Goal: Information Seeking & Learning: Learn about a topic

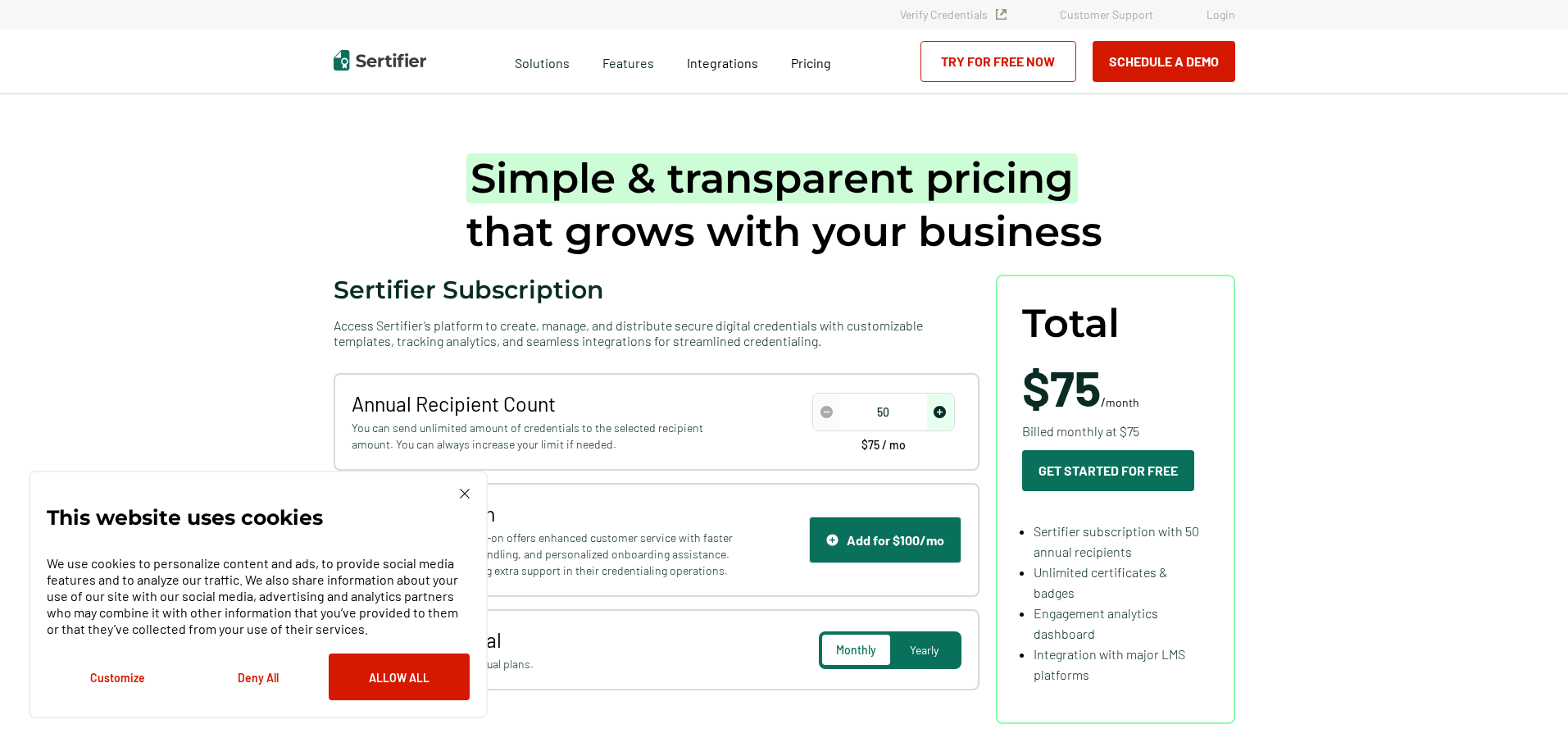
click at [461, 493] on img at bounding box center [465, 493] width 10 height 10
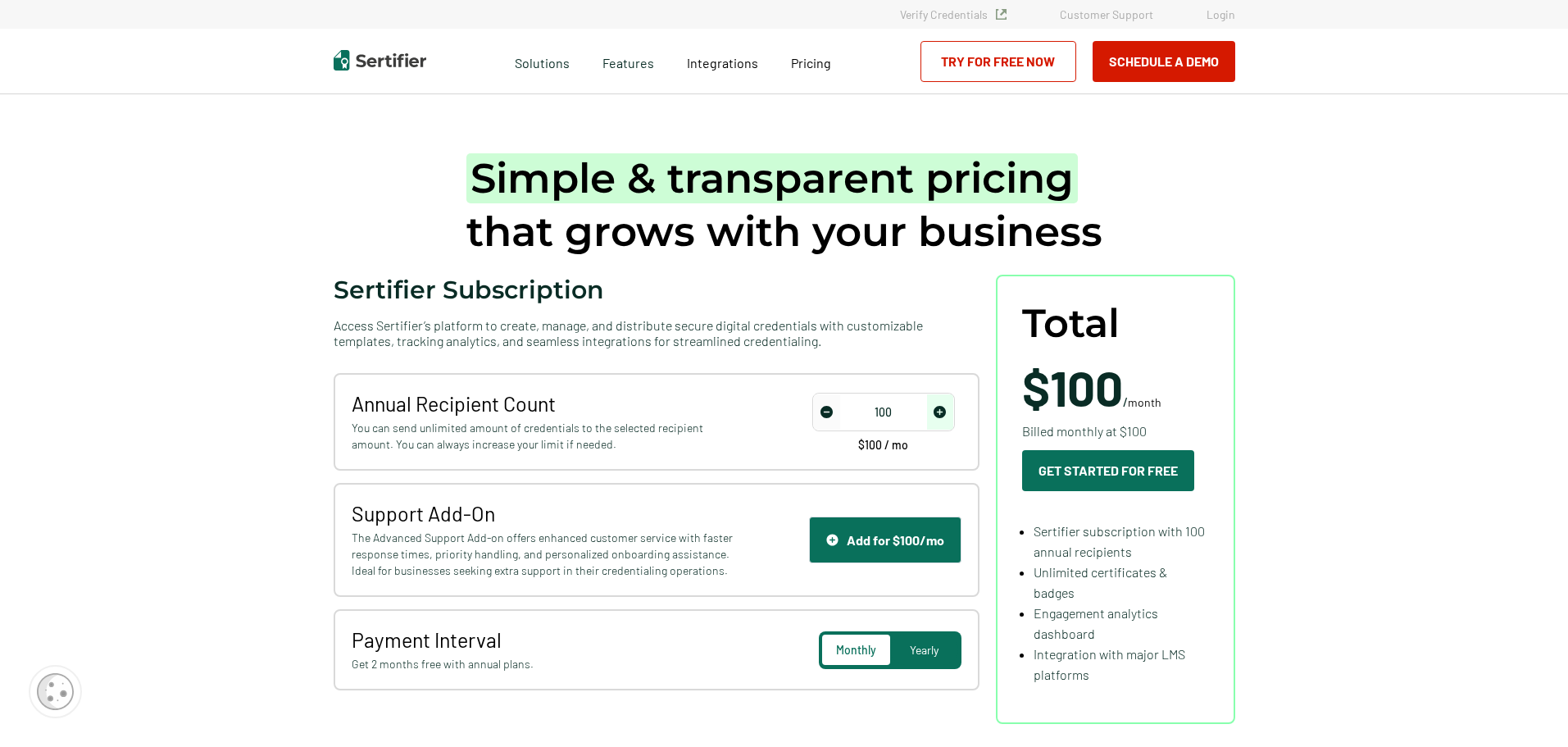
click at [951, 412] on span "increase number" at bounding box center [940, 412] width 26 height 36
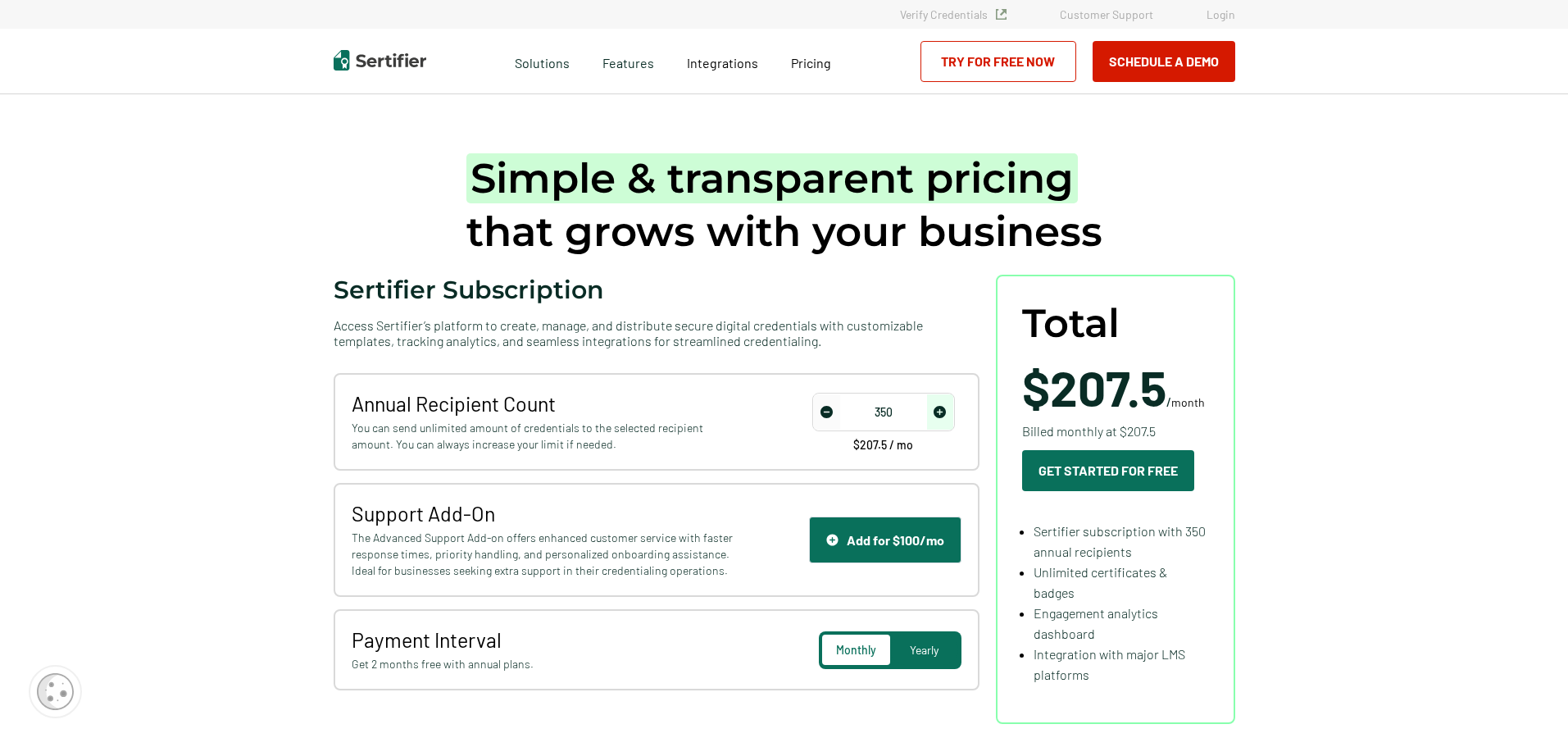
click at [951, 412] on span "increase number" at bounding box center [940, 412] width 26 height 36
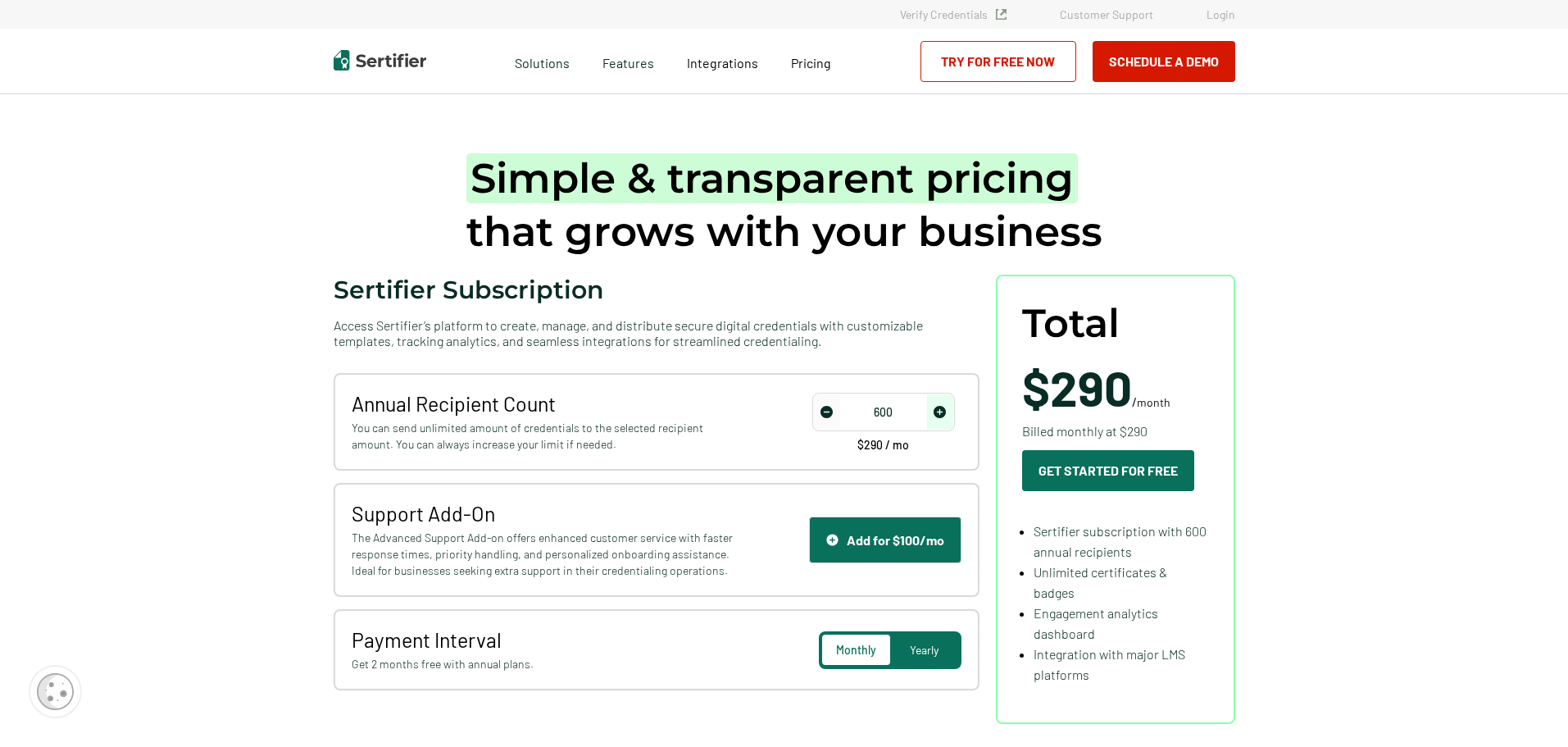
click at [951, 412] on span "increase number" at bounding box center [940, 412] width 26 height 36
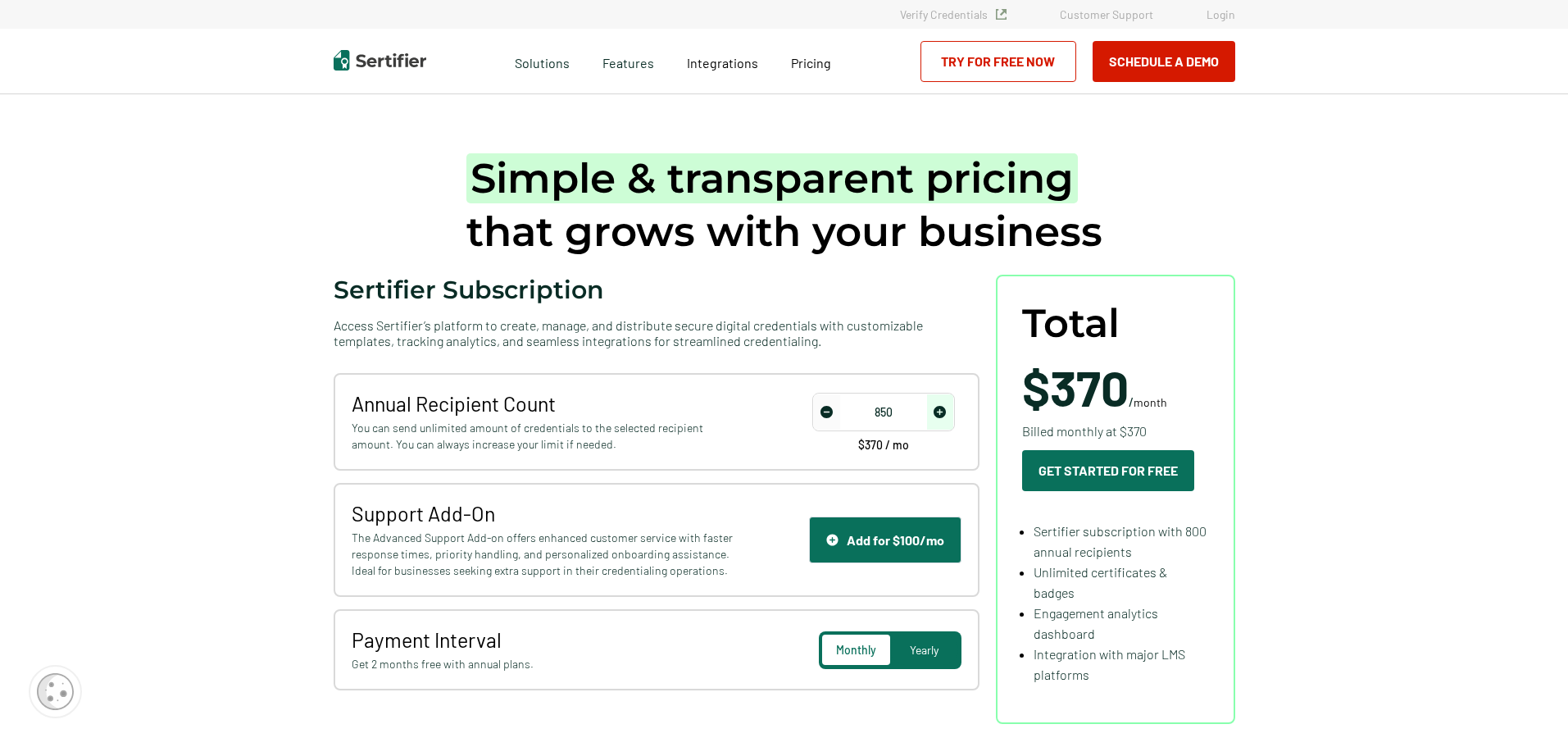
click at [951, 412] on span "increase number" at bounding box center [940, 412] width 26 height 36
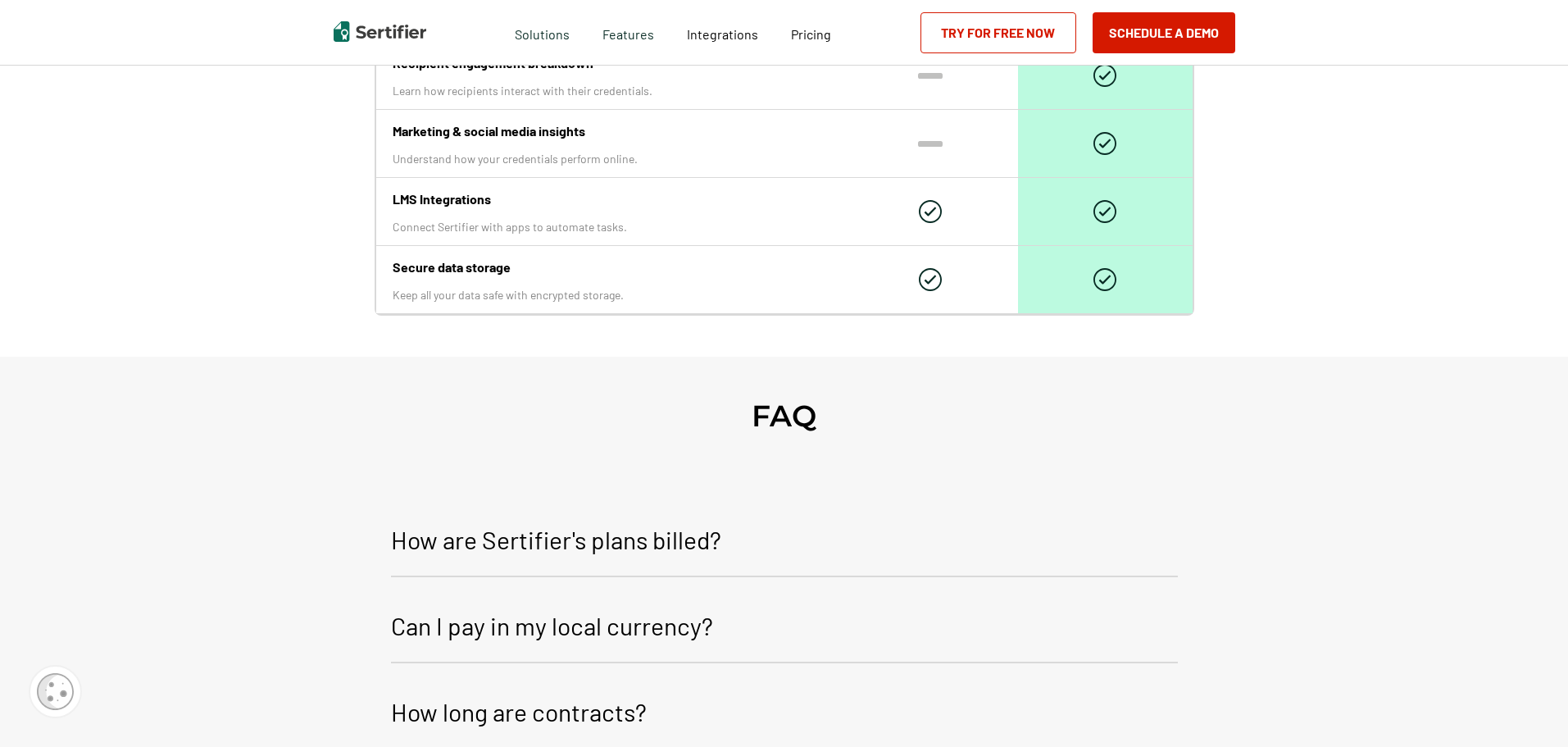
scroll to position [2214, 0]
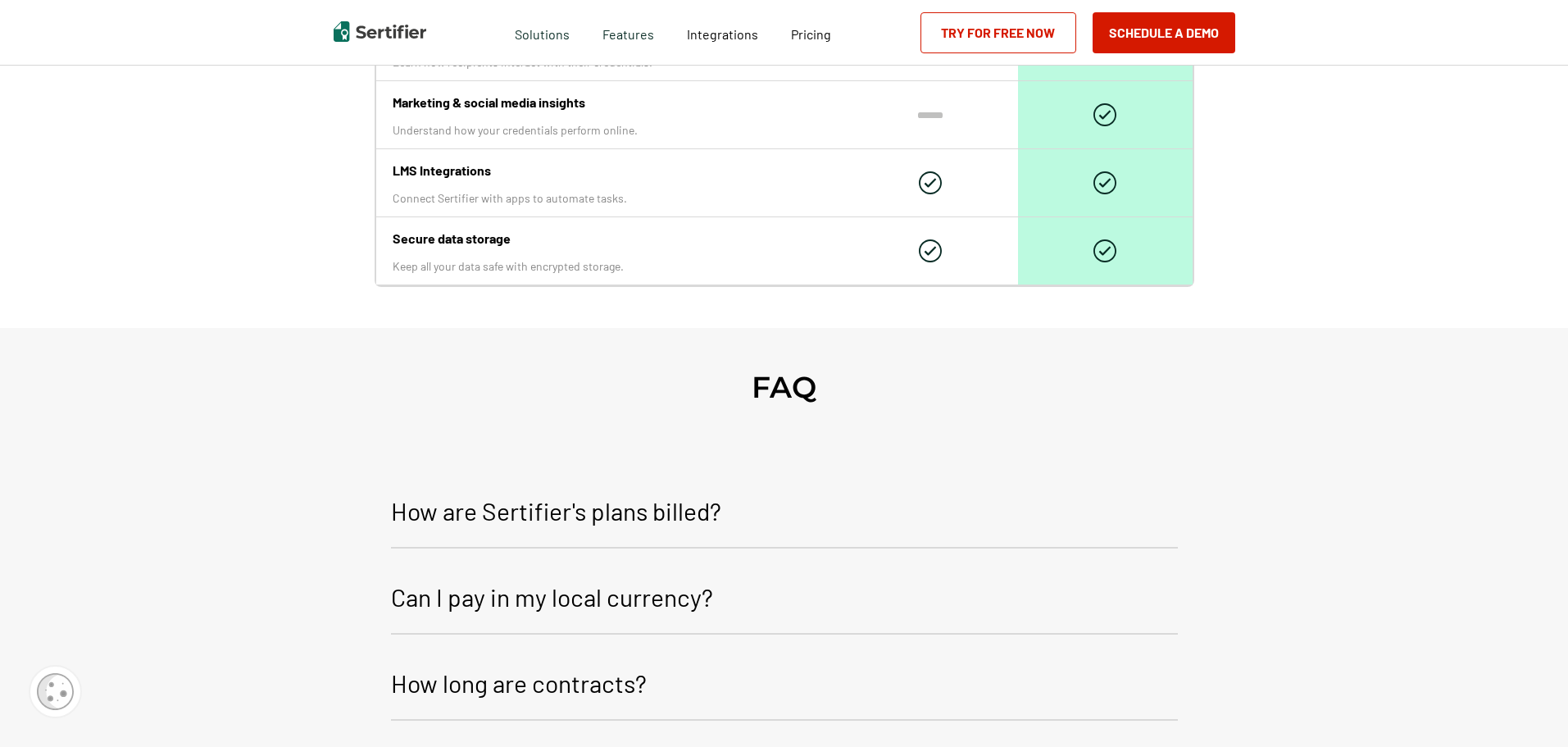
click at [678, 527] on p "How are Sertifier's plans billed?" at bounding box center [556, 510] width 331 height 39
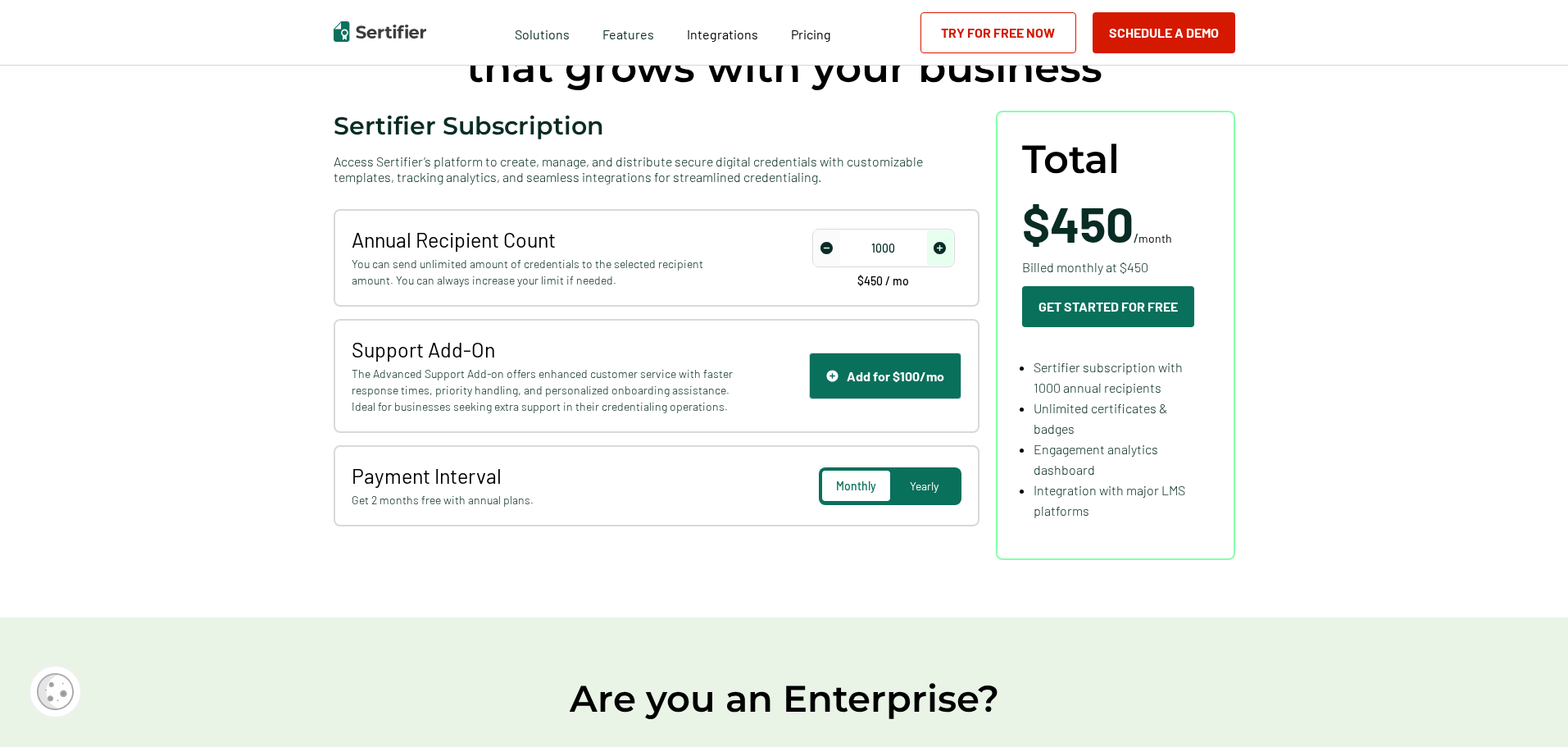
scroll to position [0, 0]
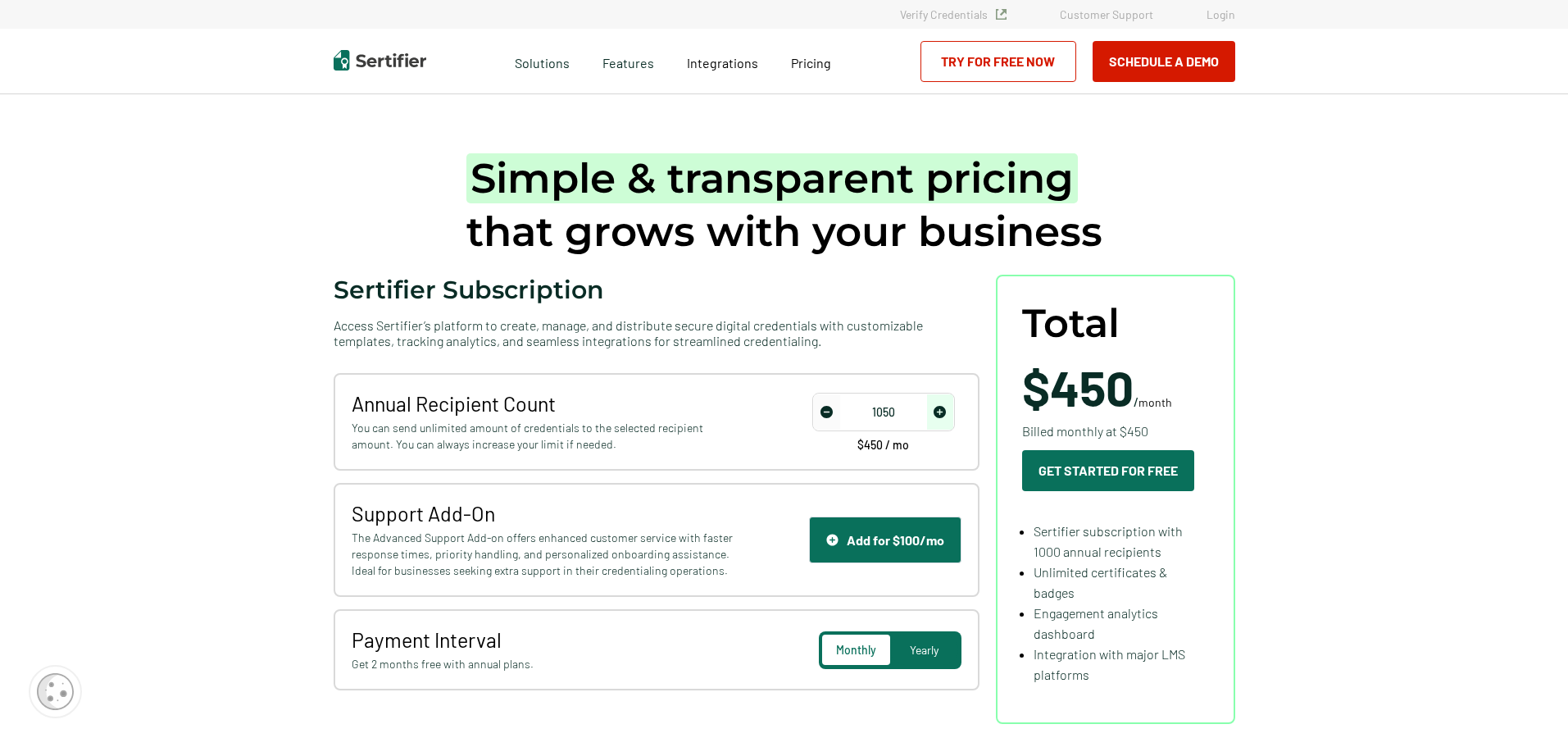
click at [933, 413] on span "increase number" at bounding box center [940, 412] width 26 height 36
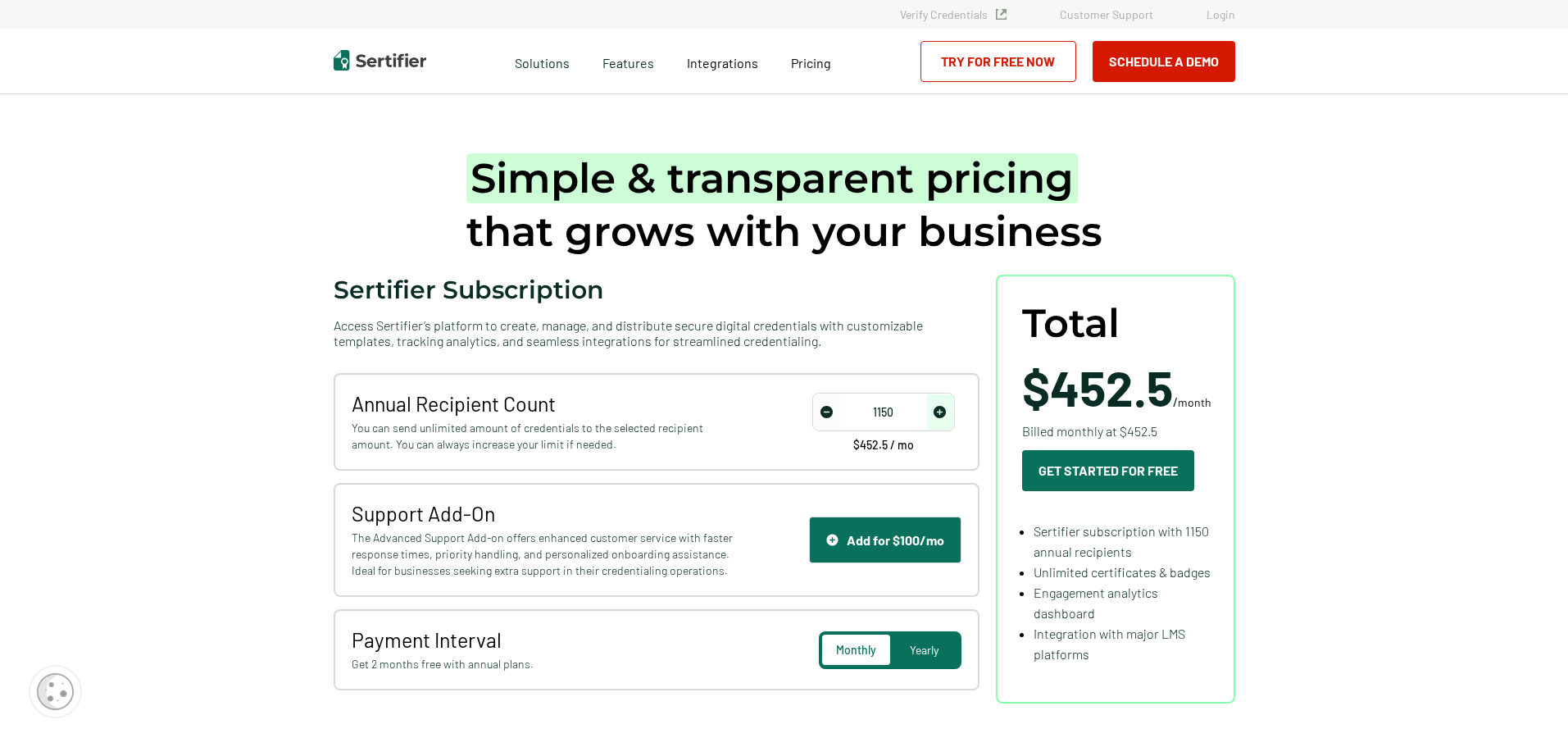
click at [933, 413] on span "increase number" at bounding box center [940, 412] width 26 height 36
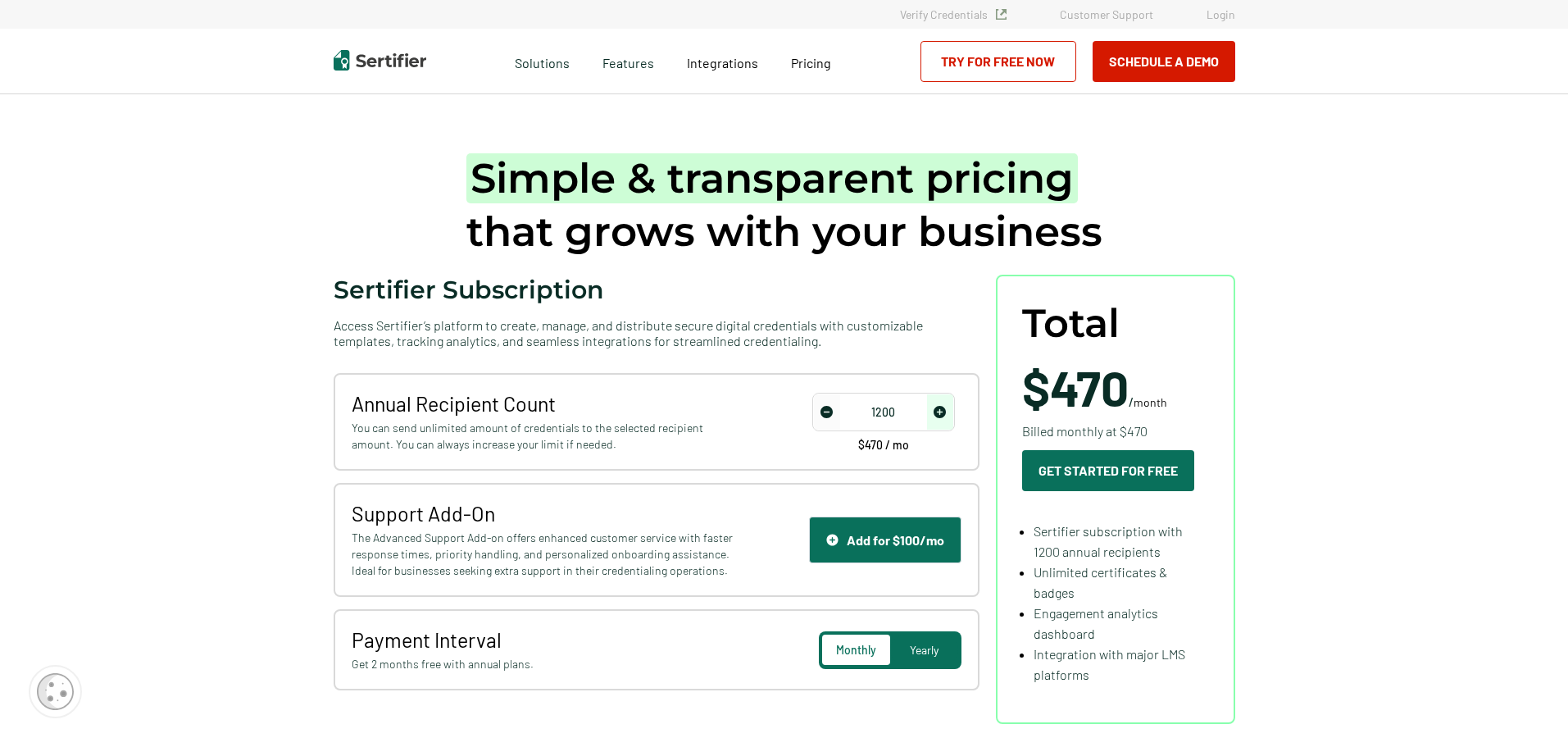
click at [933, 413] on span "increase number" at bounding box center [940, 412] width 26 height 36
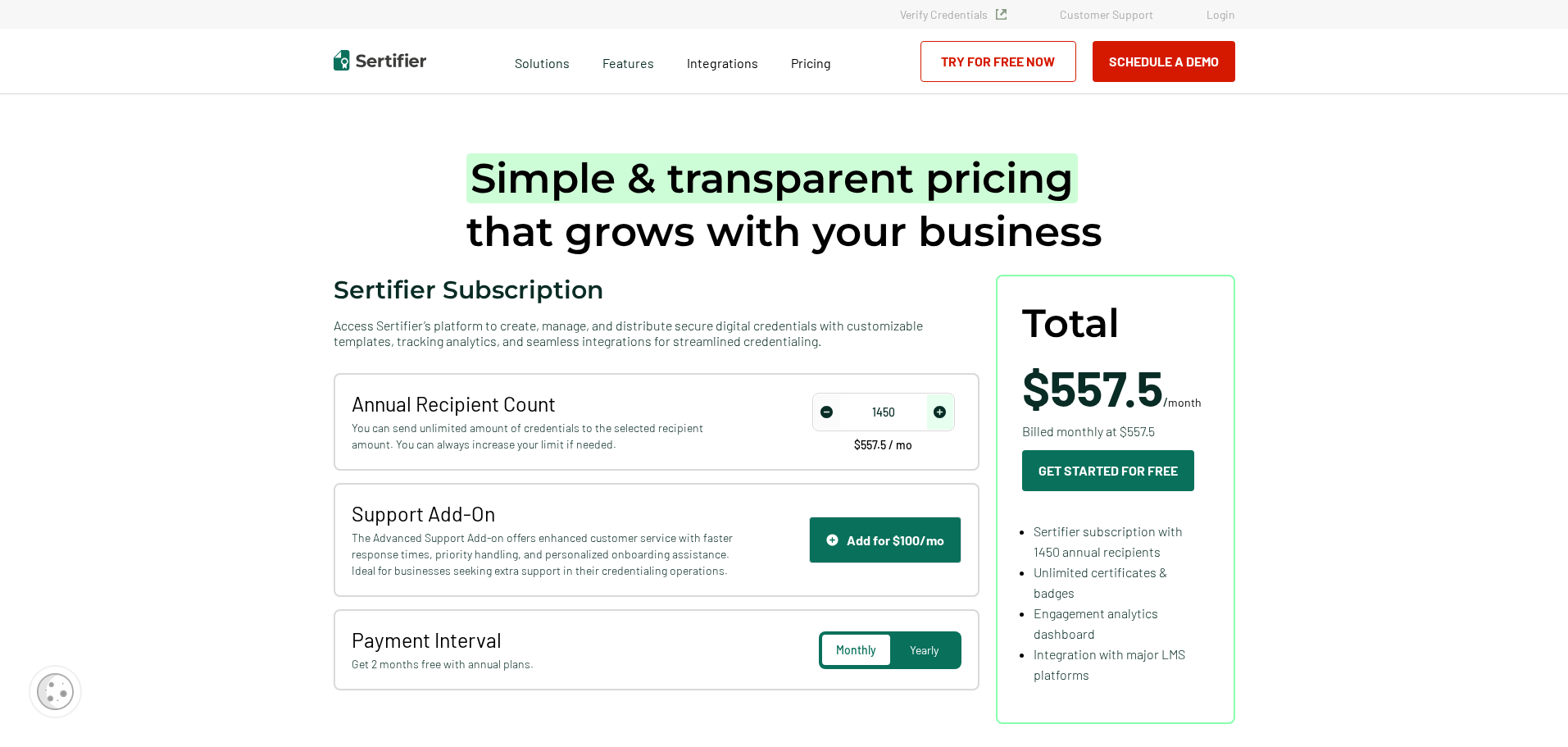
click at [933, 413] on span "increase number" at bounding box center [940, 412] width 26 height 36
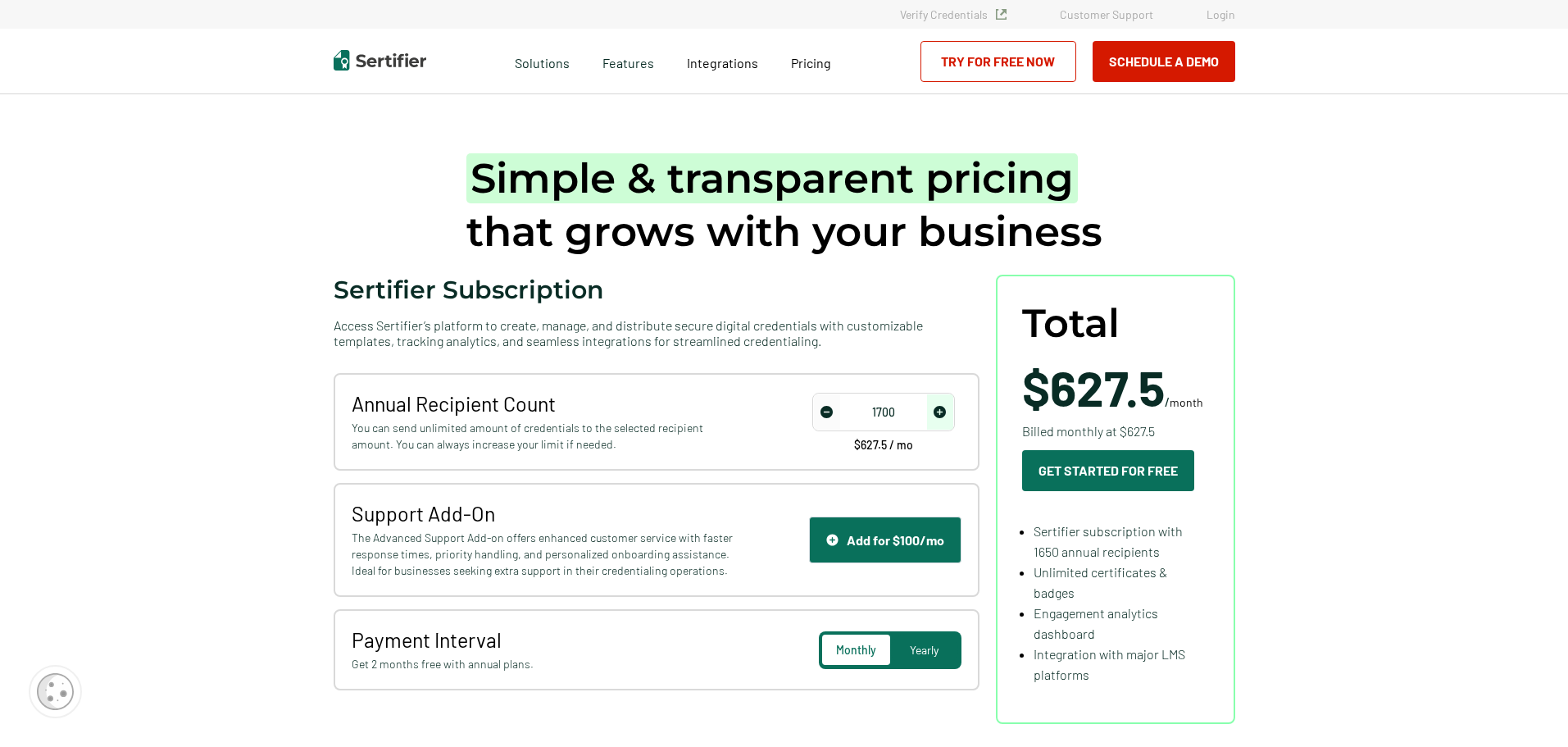
click at [933, 413] on span "increase number" at bounding box center [940, 412] width 26 height 36
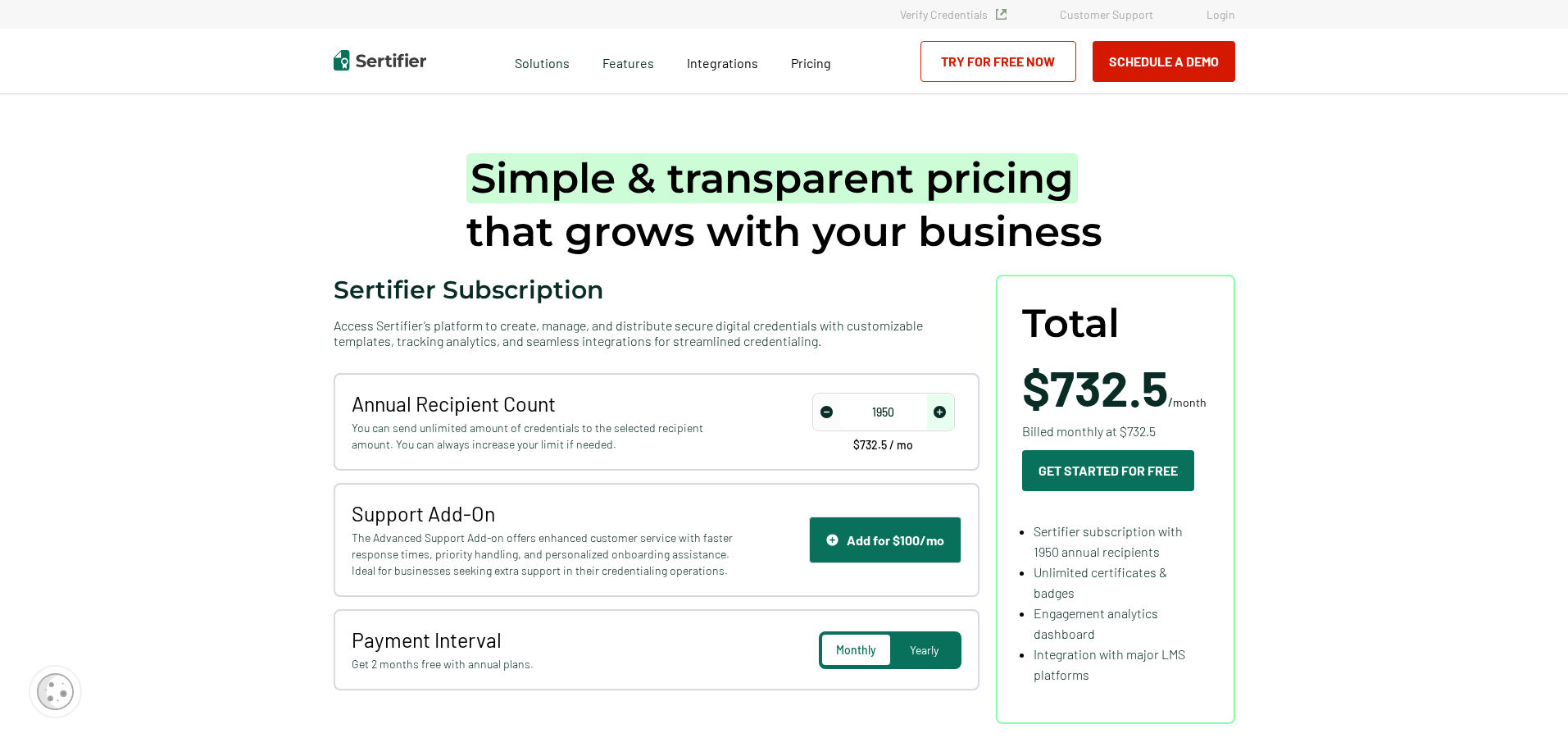
click at [933, 413] on span "increase number" at bounding box center [940, 412] width 26 height 36
type input "2000"
click at [933, 413] on span "increase number" at bounding box center [940, 412] width 26 height 36
drag, startPoint x: 1443, startPoint y: 325, endPoint x: 1442, endPoint y: 333, distance: 8.1
click at [1443, 325] on div "Request A Demo Let us present you the full experience of using Sertifier as you…" at bounding box center [1027, 225] width 998 height 229
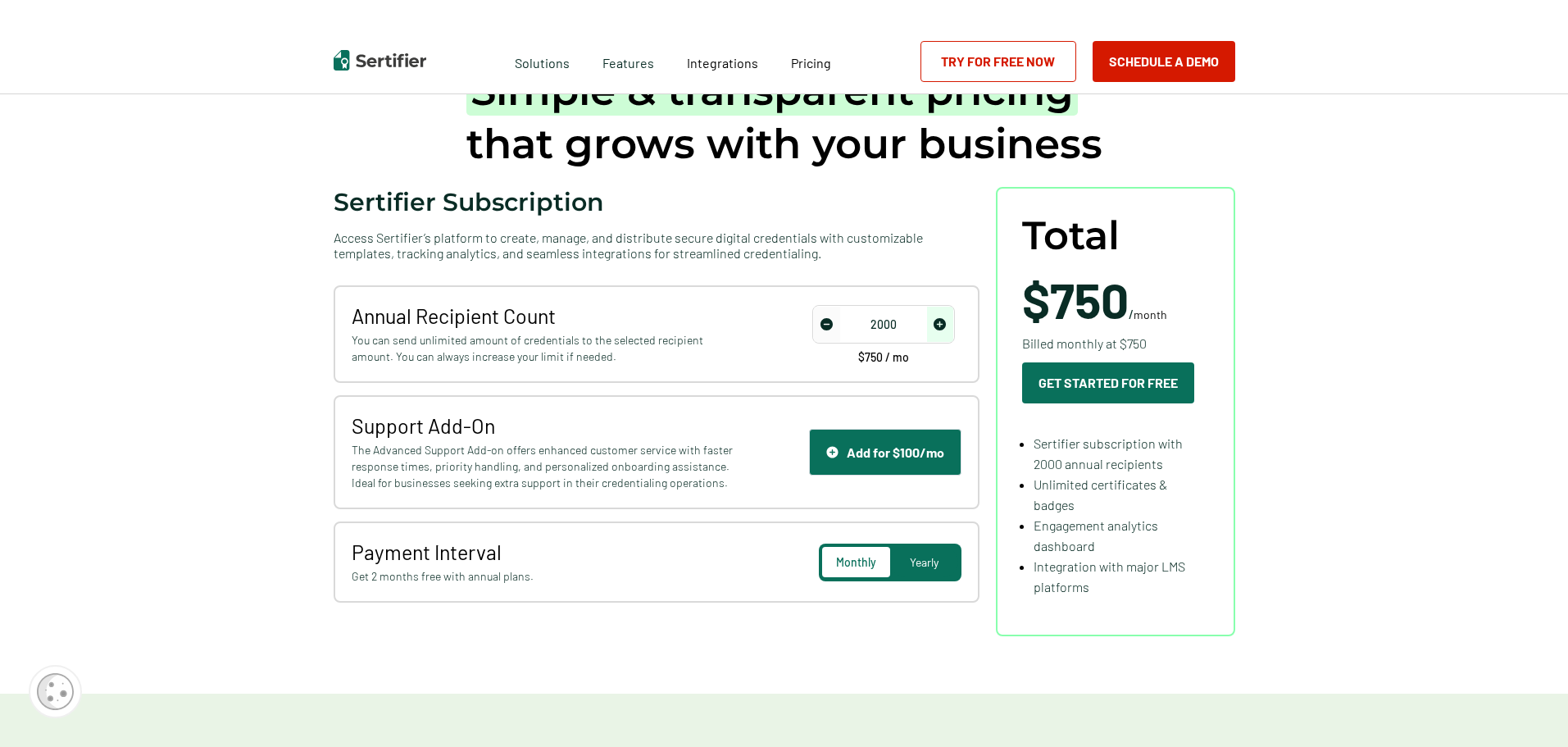
scroll to position [164, 0]
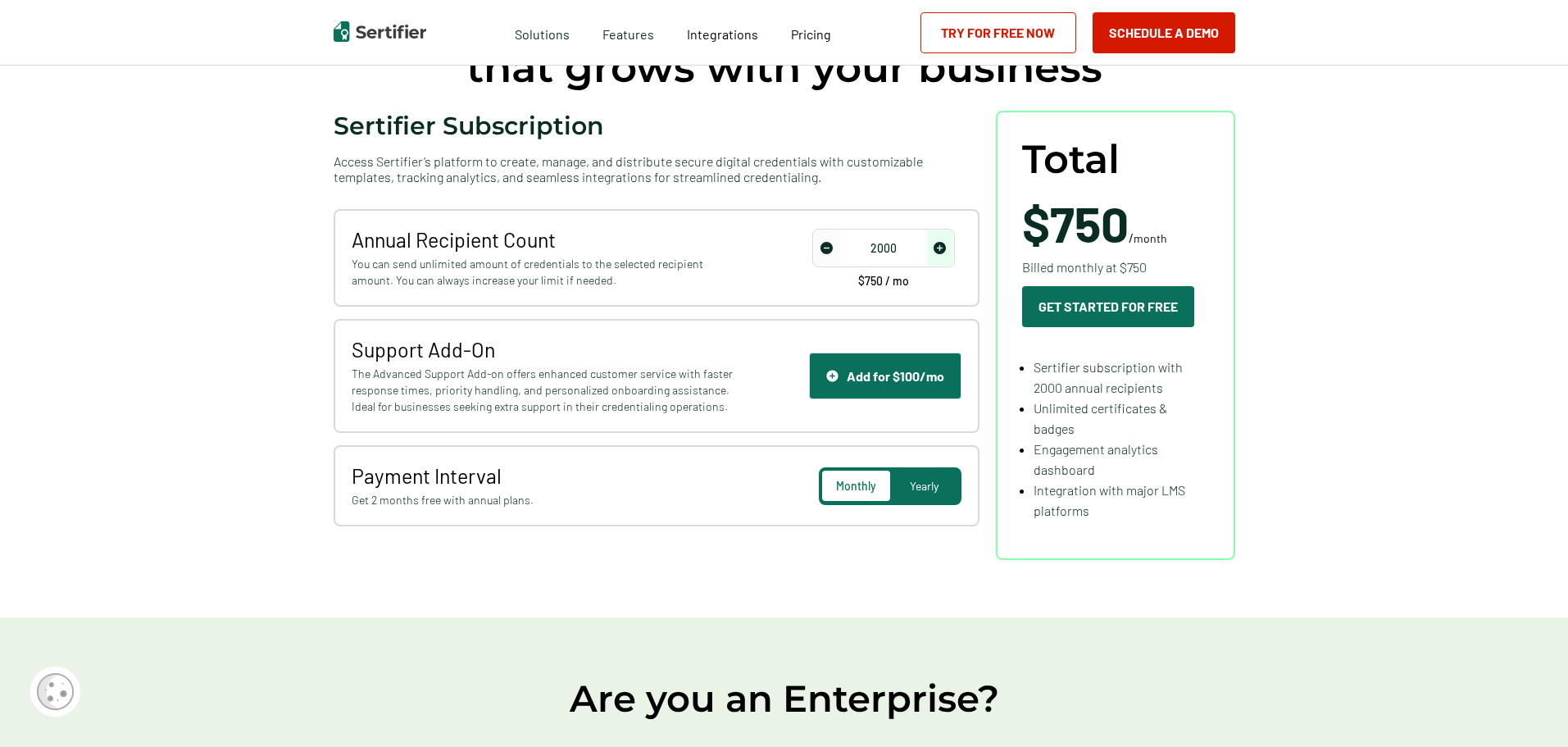
drag, startPoint x: 1328, startPoint y: 517, endPoint x: 1157, endPoint y: 510, distance: 171.1
click at [927, 483] on span "Yearly" at bounding box center [924, 485] width 28 height 14
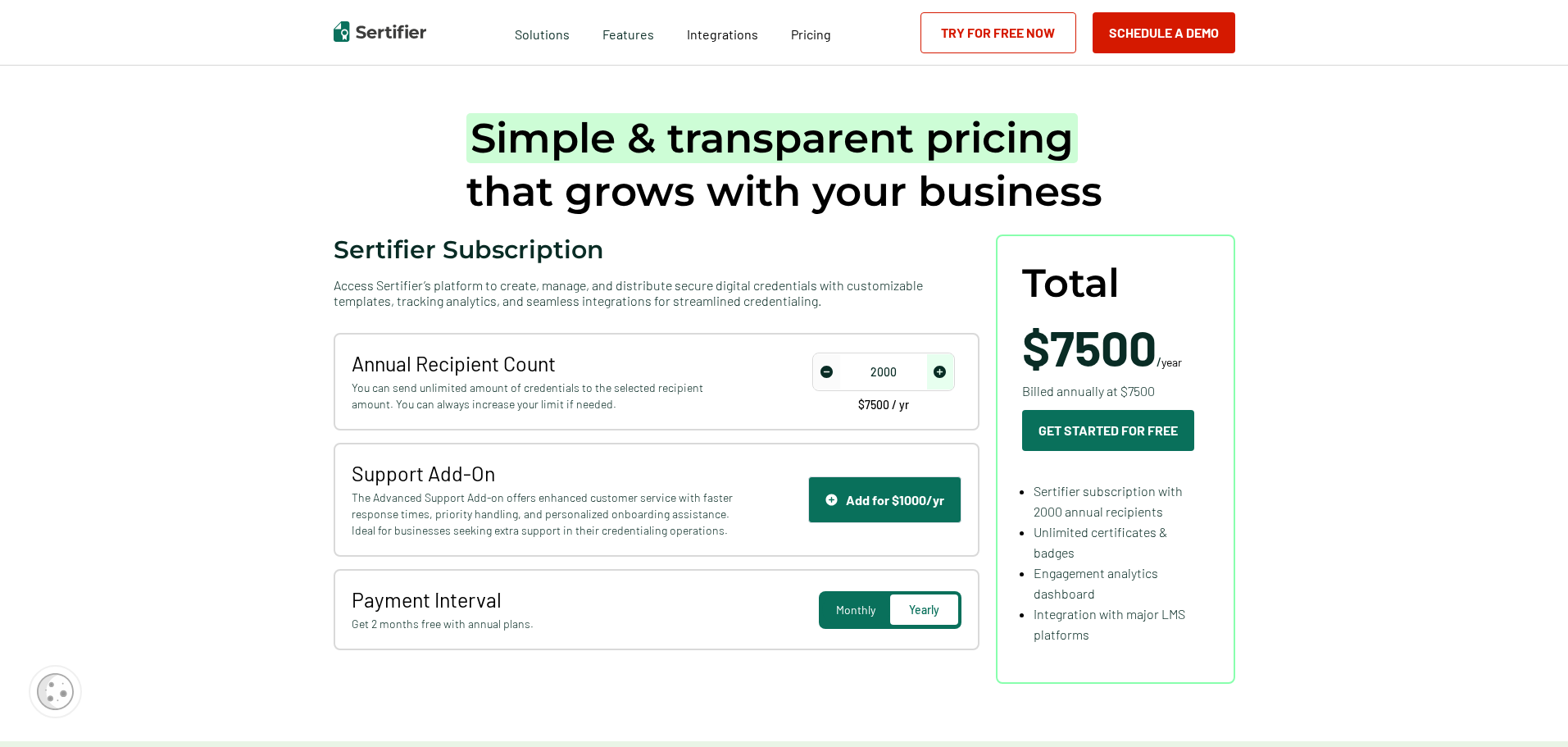
scroll to position [0, 0]
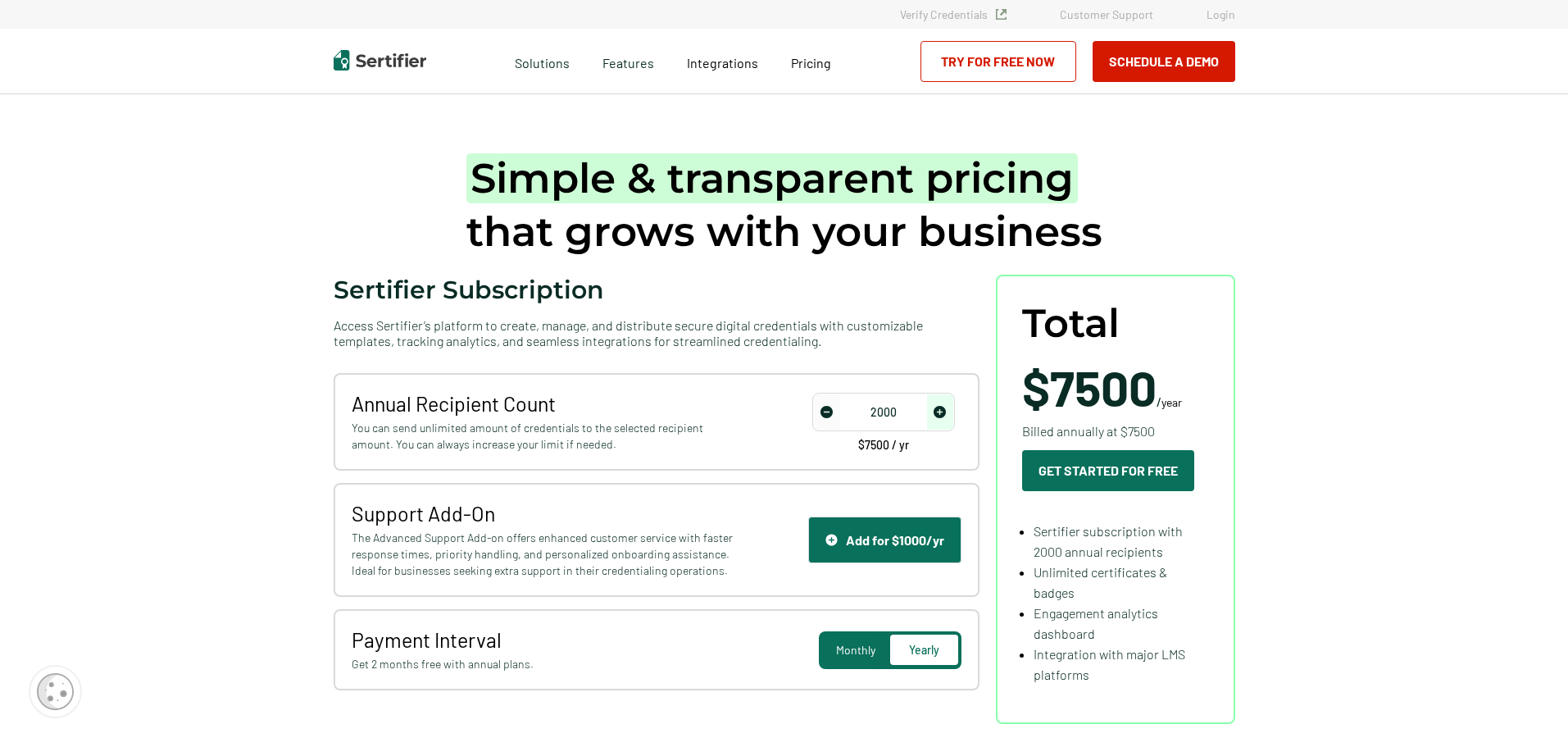
click at [821, 61] on span "Pricing" at bounding box center [811, 62] width 40 height 16
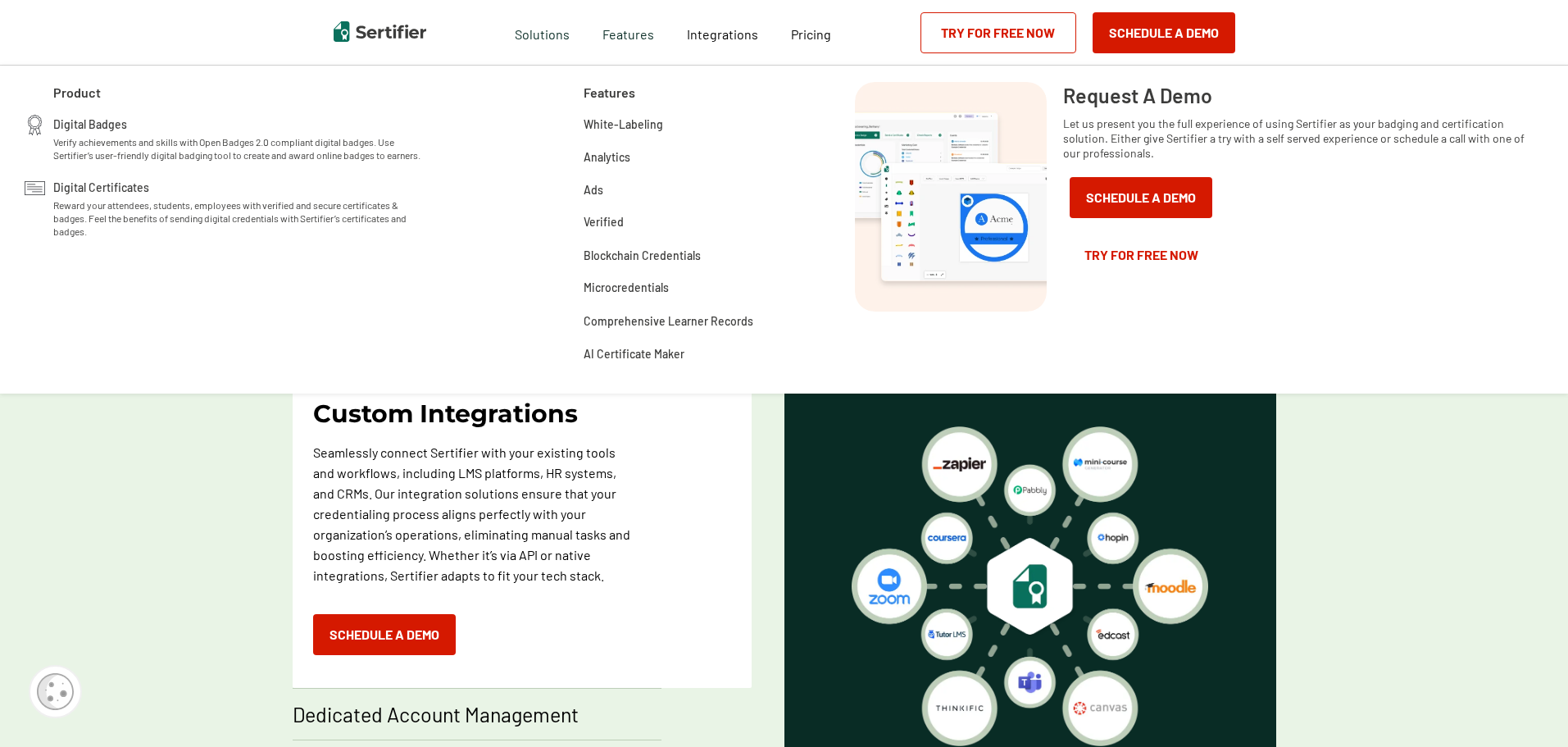
scroll to position [820, 0]
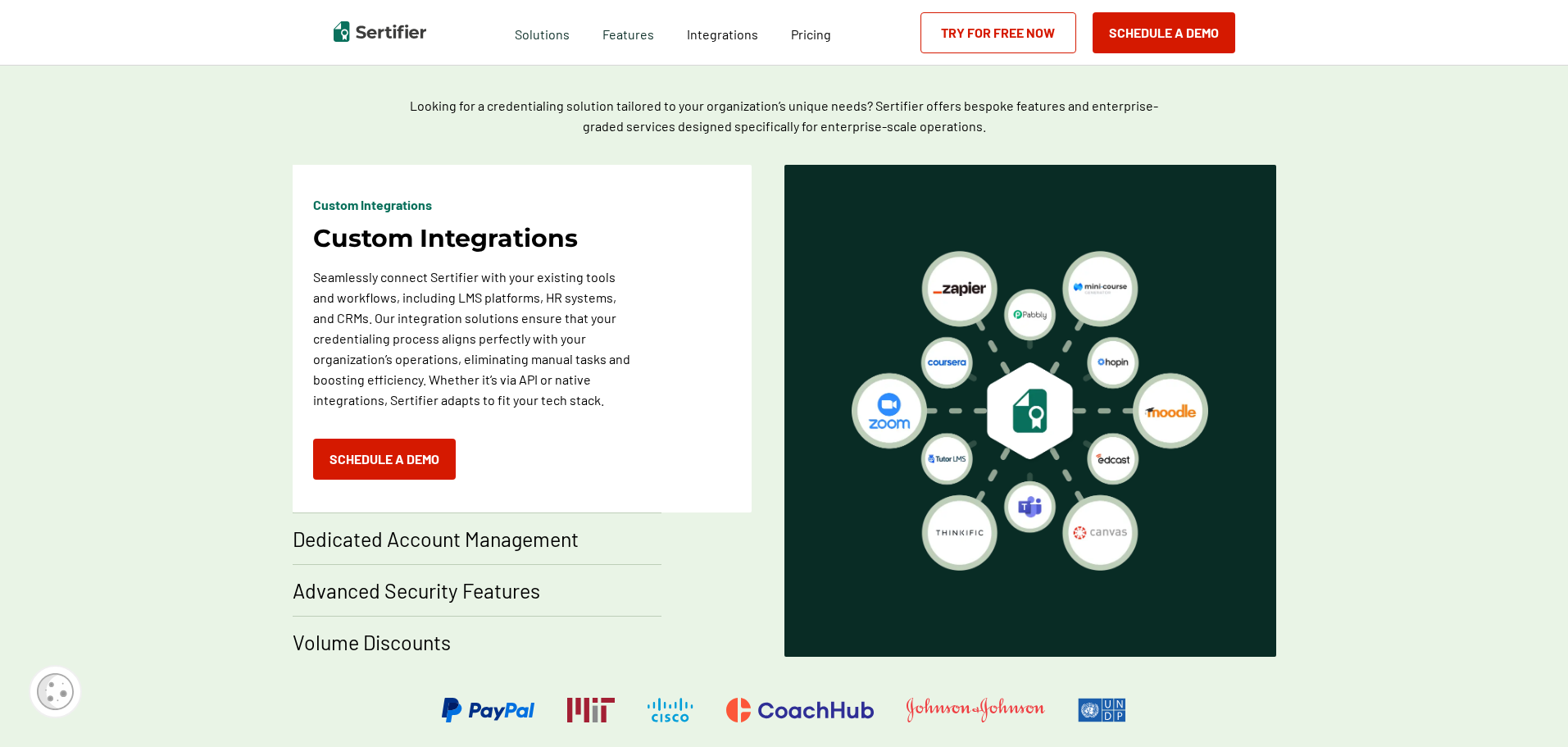
click at [410, 642] on p "Volume Discounts" at bounding box center [371, 642] width 158 height 26
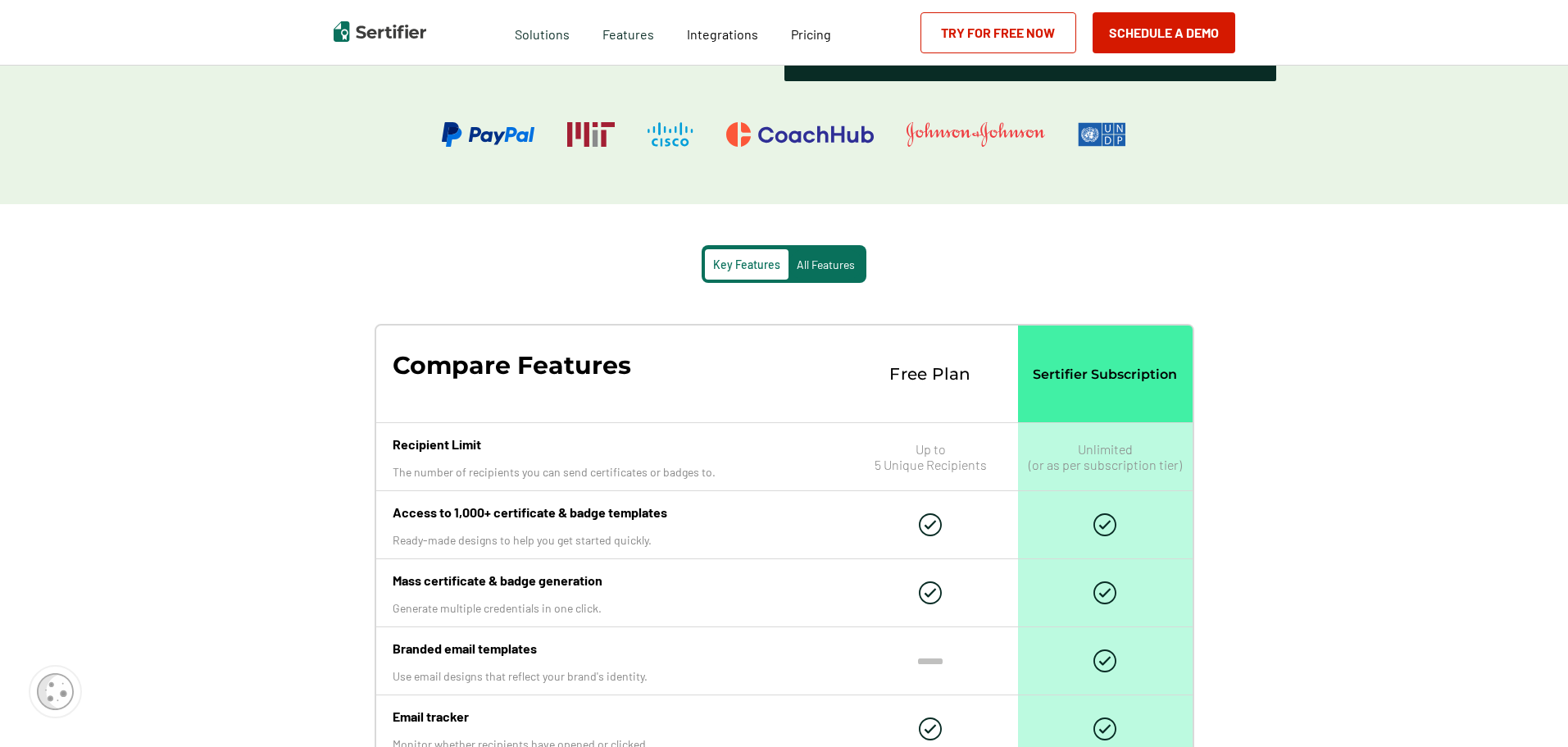
scroll to position [1311, 0]
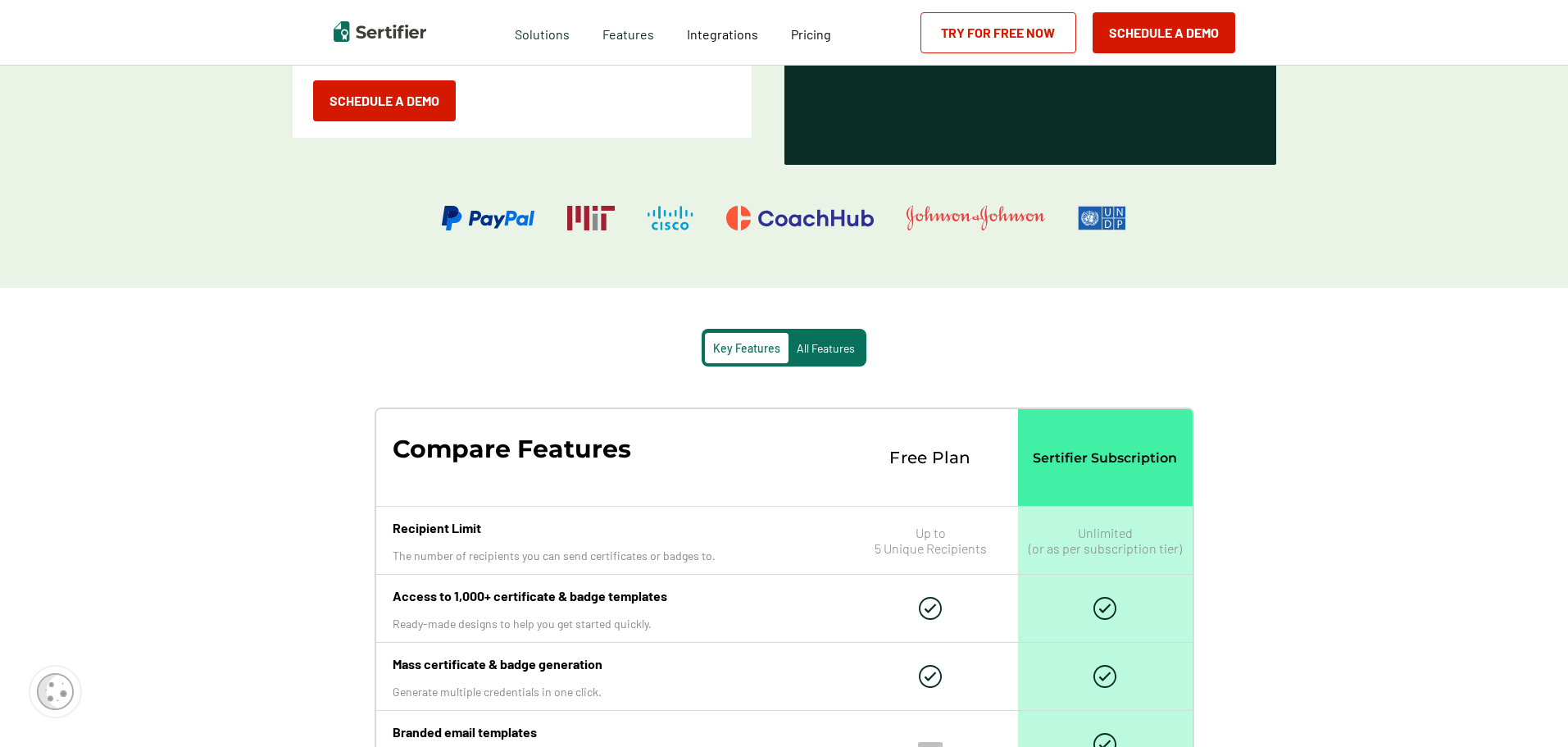
click at [820, 353] on span "All Features" at bounding box center [826, 347] width 58 height 14
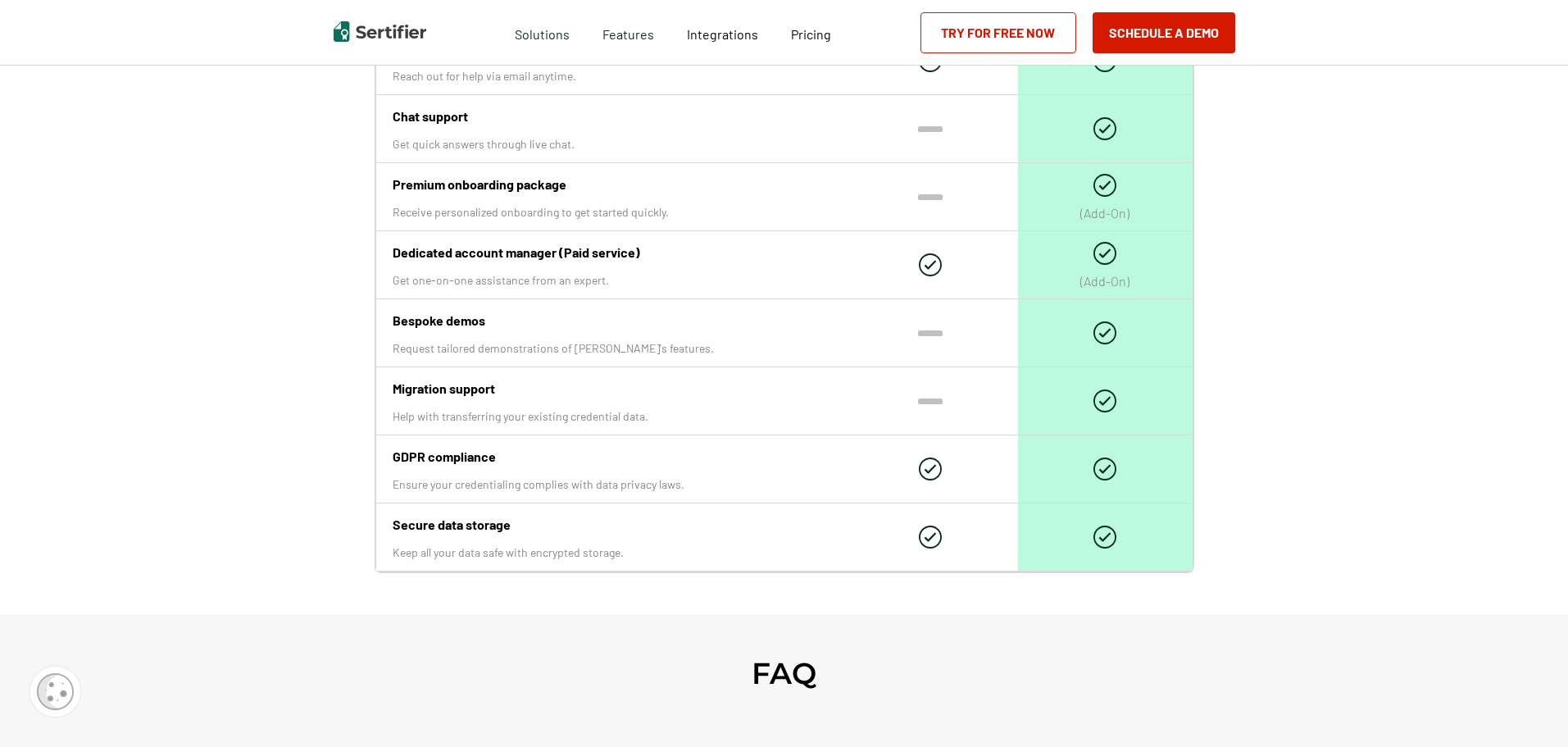
scroll to position [5493, 0]
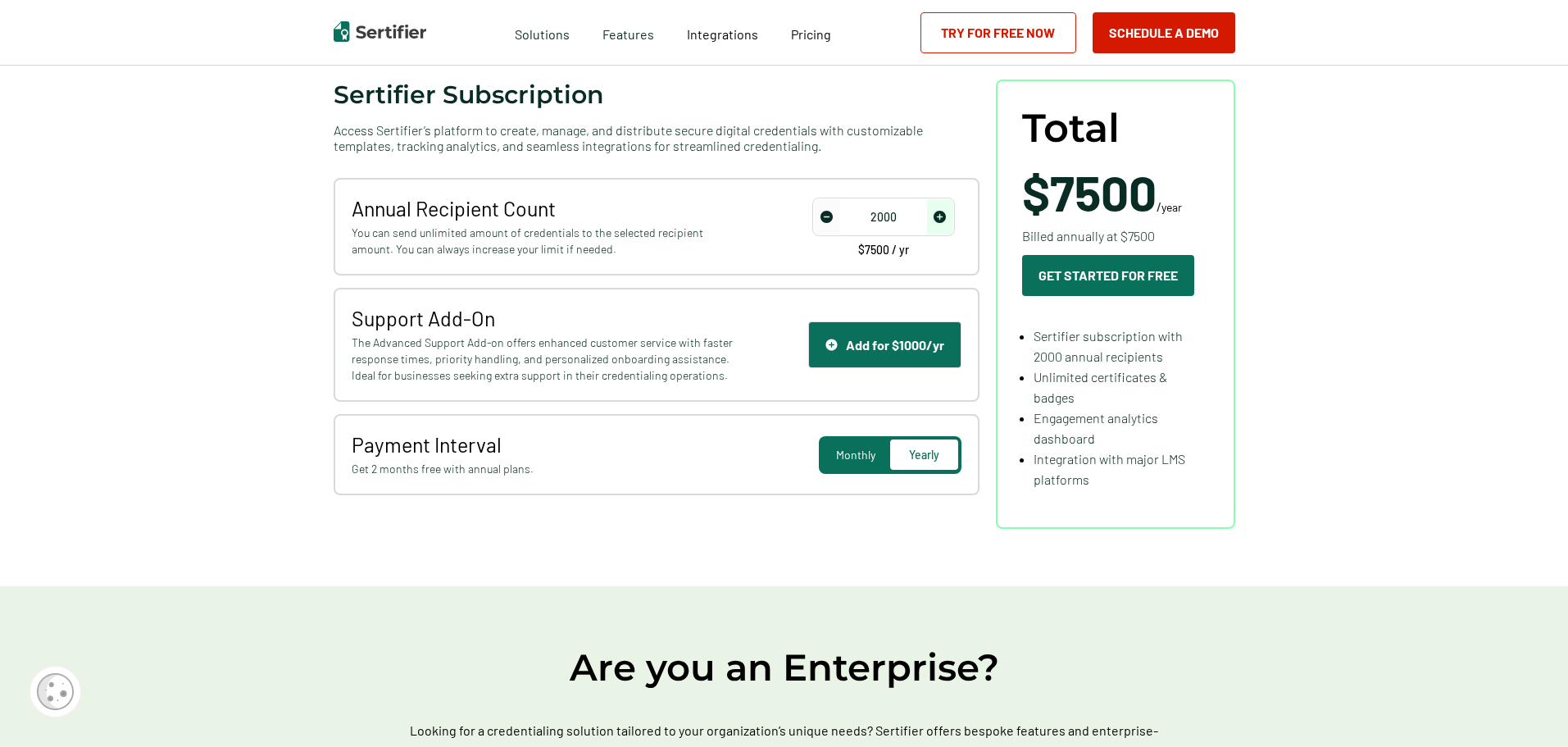
scroll to position [0, 0]
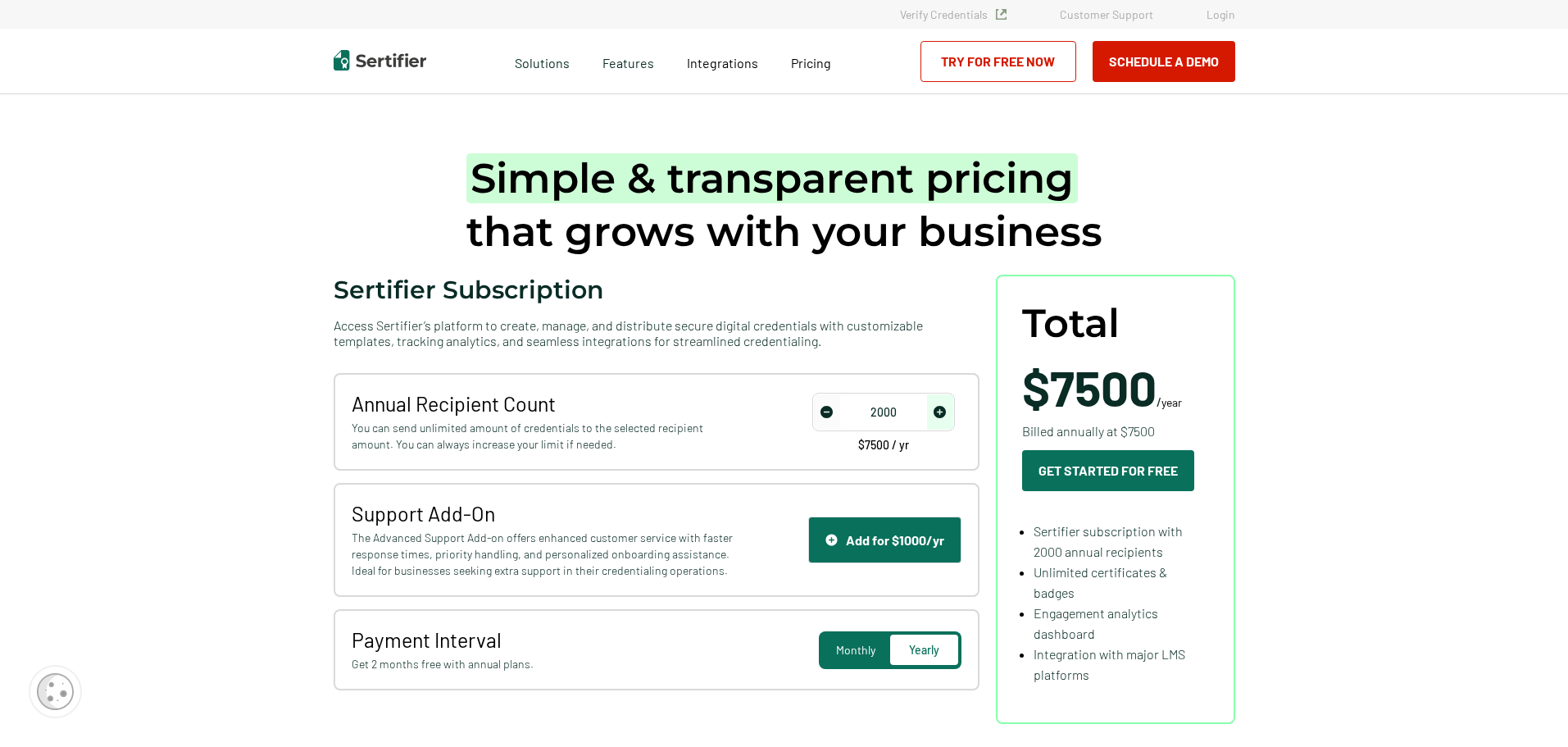
click at [535, 193] on span "Simple & transparent pricing" at bounding box center [773, 178] width 612 height 50
click at [715, 63] on span "Integrations" at bounding box center [722, 62] width 71 height 16
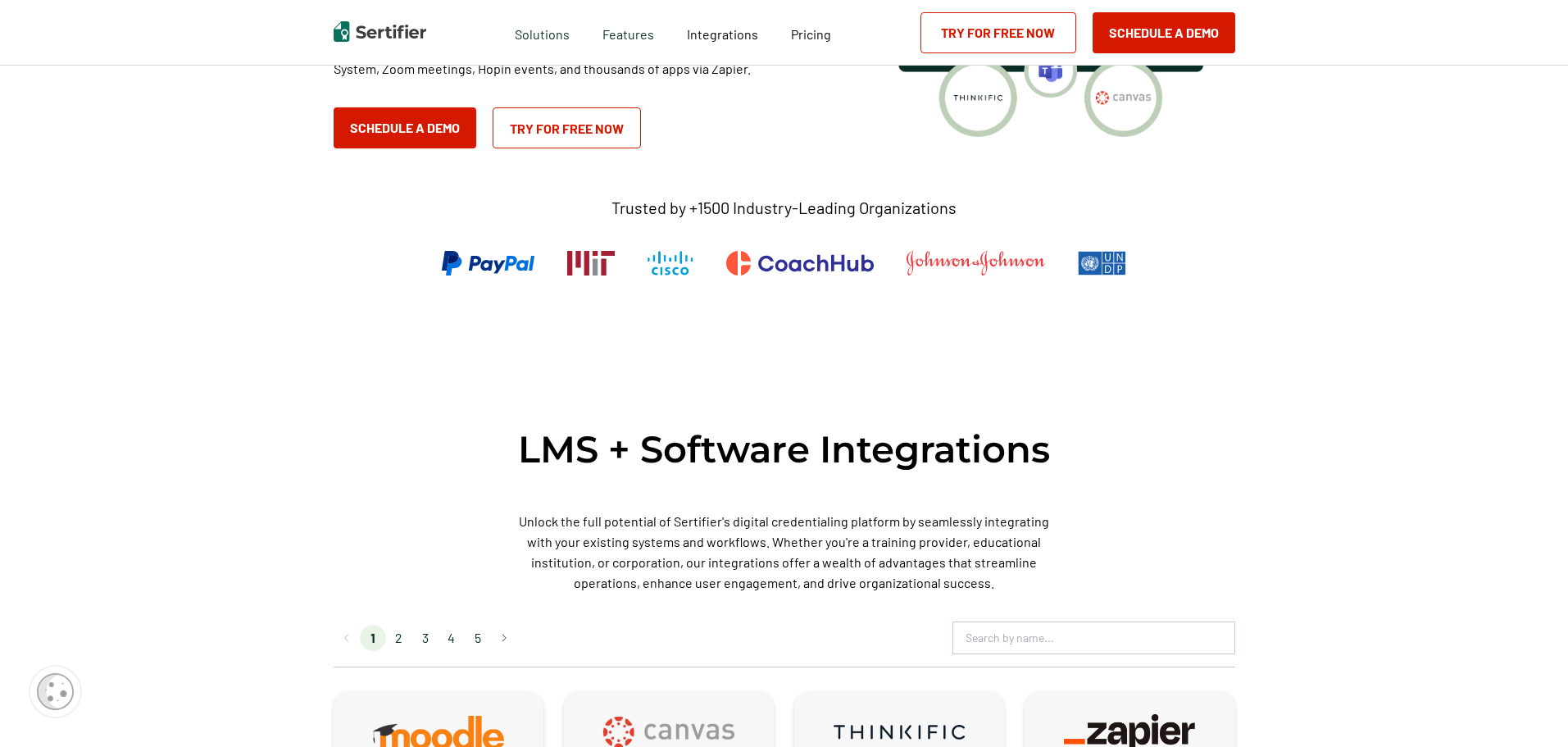
scroll to position [656, 0]
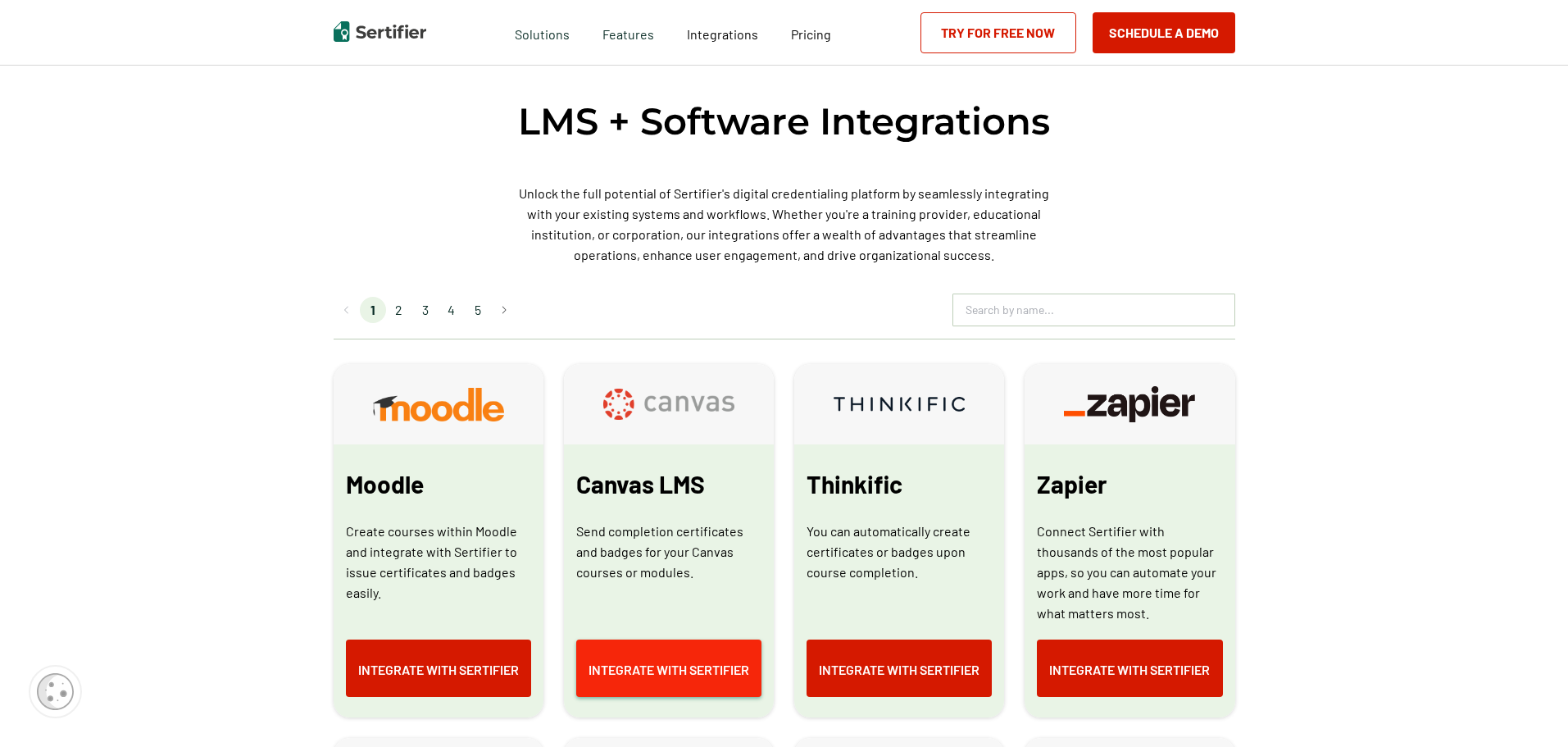
click at [658, 682] on link "Integrate with Sertifier" at bounding box center [668, 668] width 185 height 58
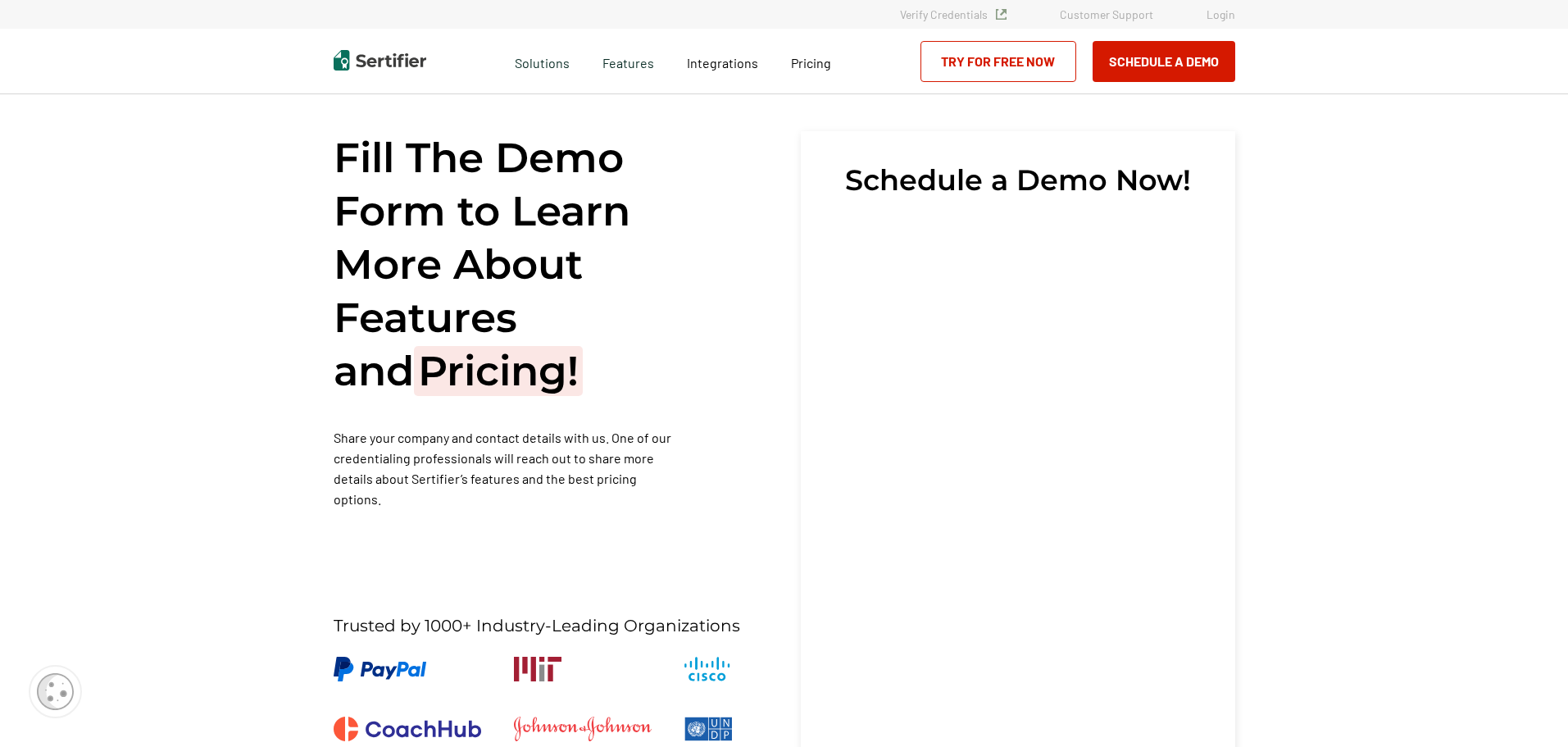
click at [609, 500] on div "Fill The Demo Form to Learn More About Features and Pricing! Share your company…" at bounding box center [551, 537] width 435 height 812
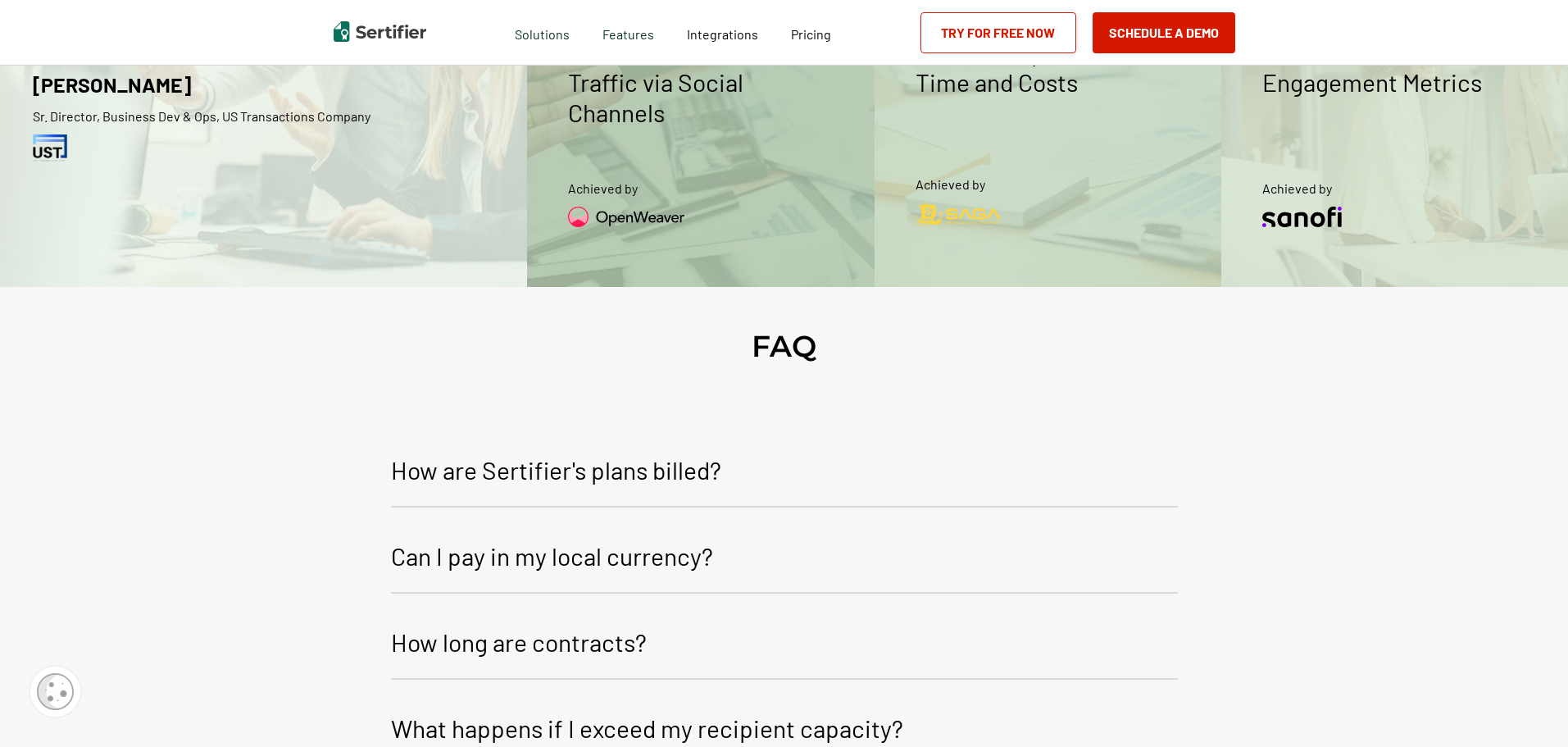
scroll to position [1476, 0]
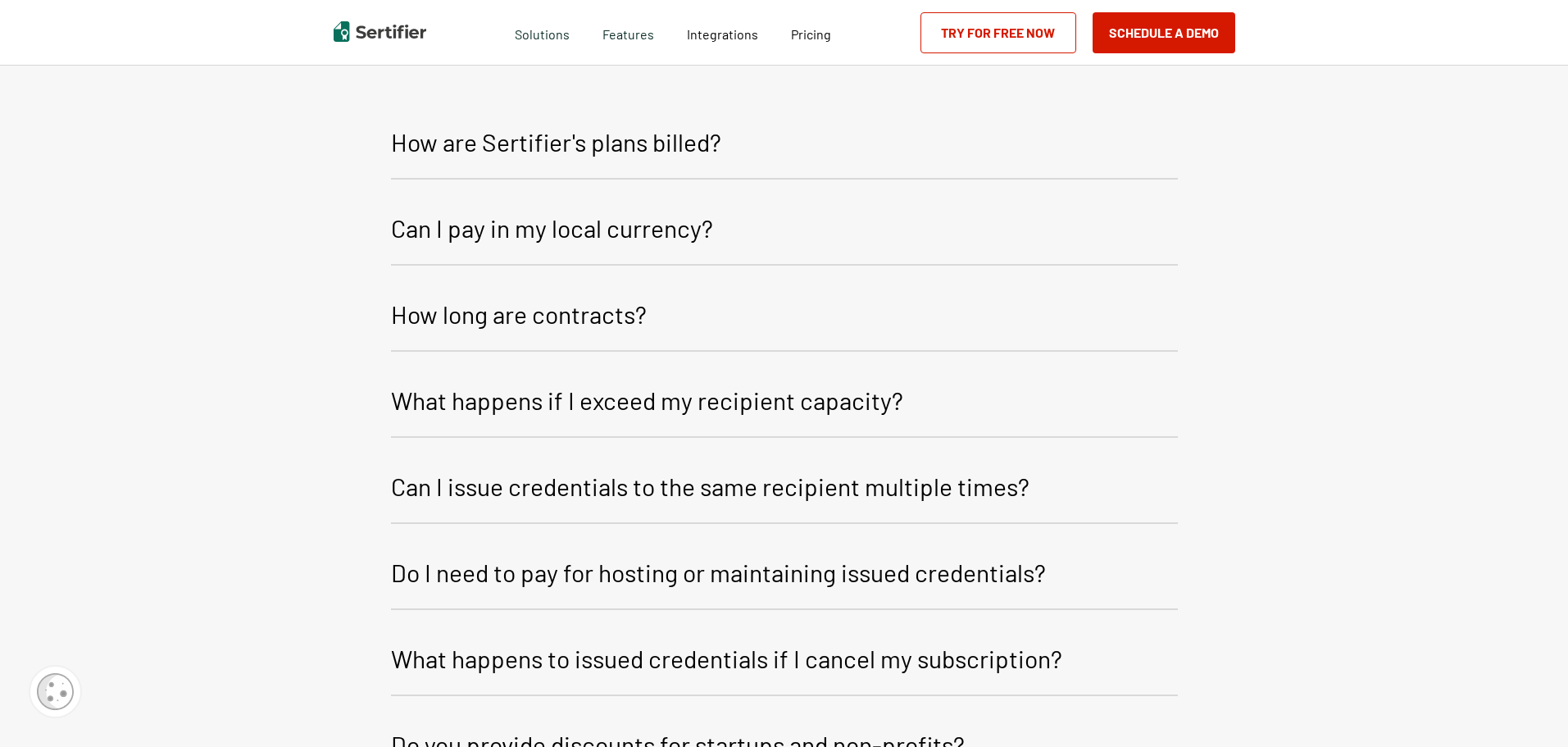
click at [750, 386] on p "What happens if I exceed my recipient capacity?" at bounding box center [647, 400] width 512 height 39
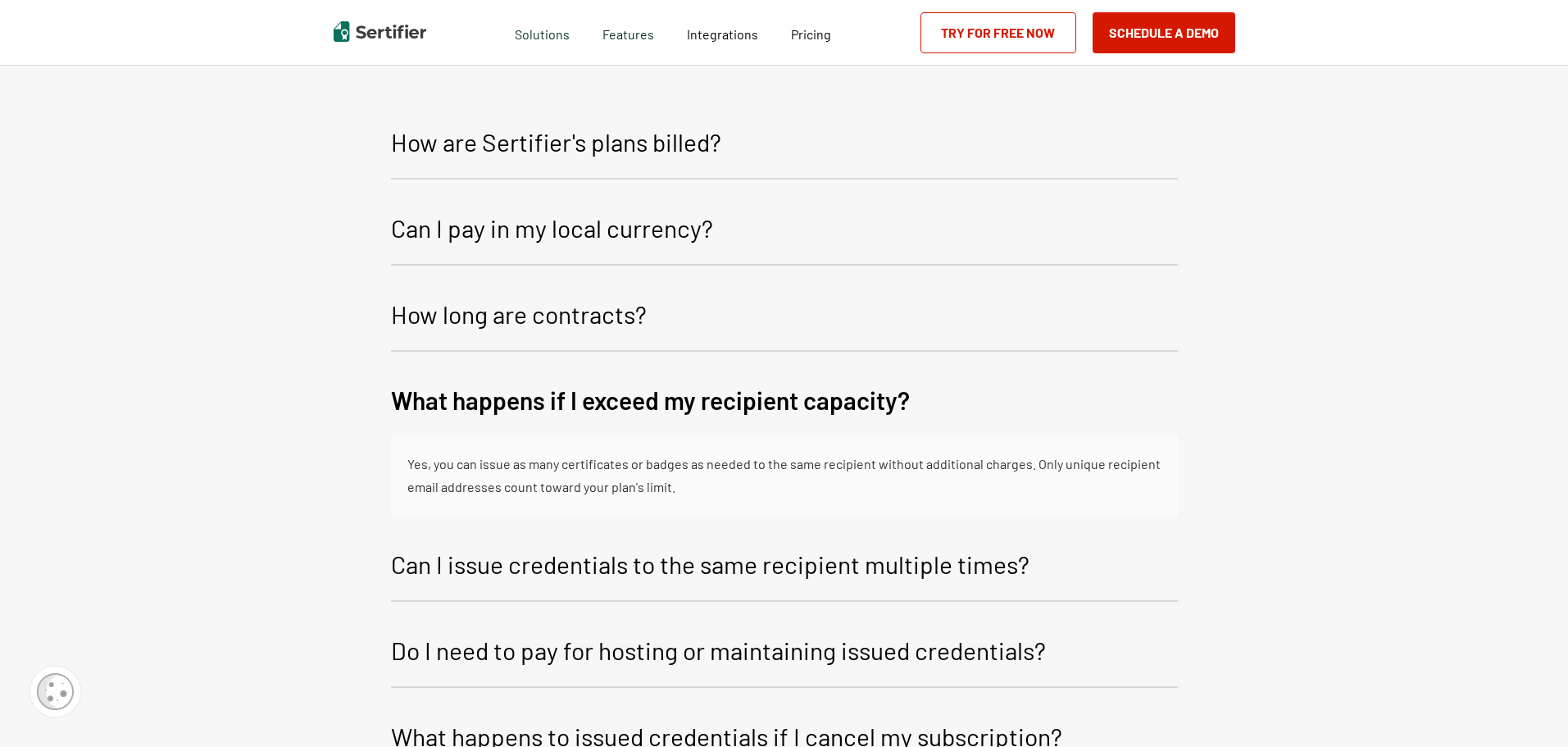
click at [750, 386] on p "What happens if I exceed my recipient capacity?" at bounding box center [650, 400] width 519 height 39
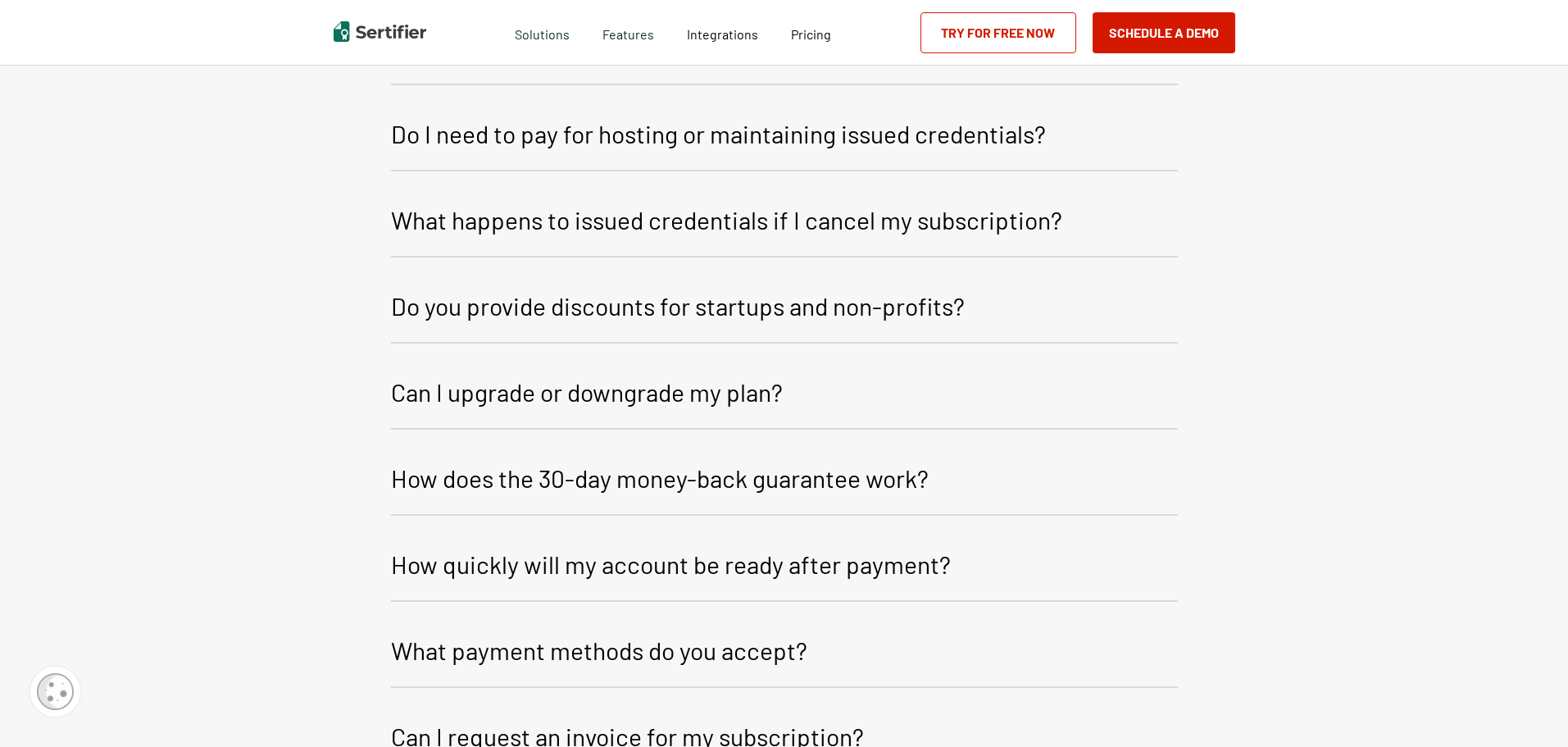
scroll to position [1804, 0]
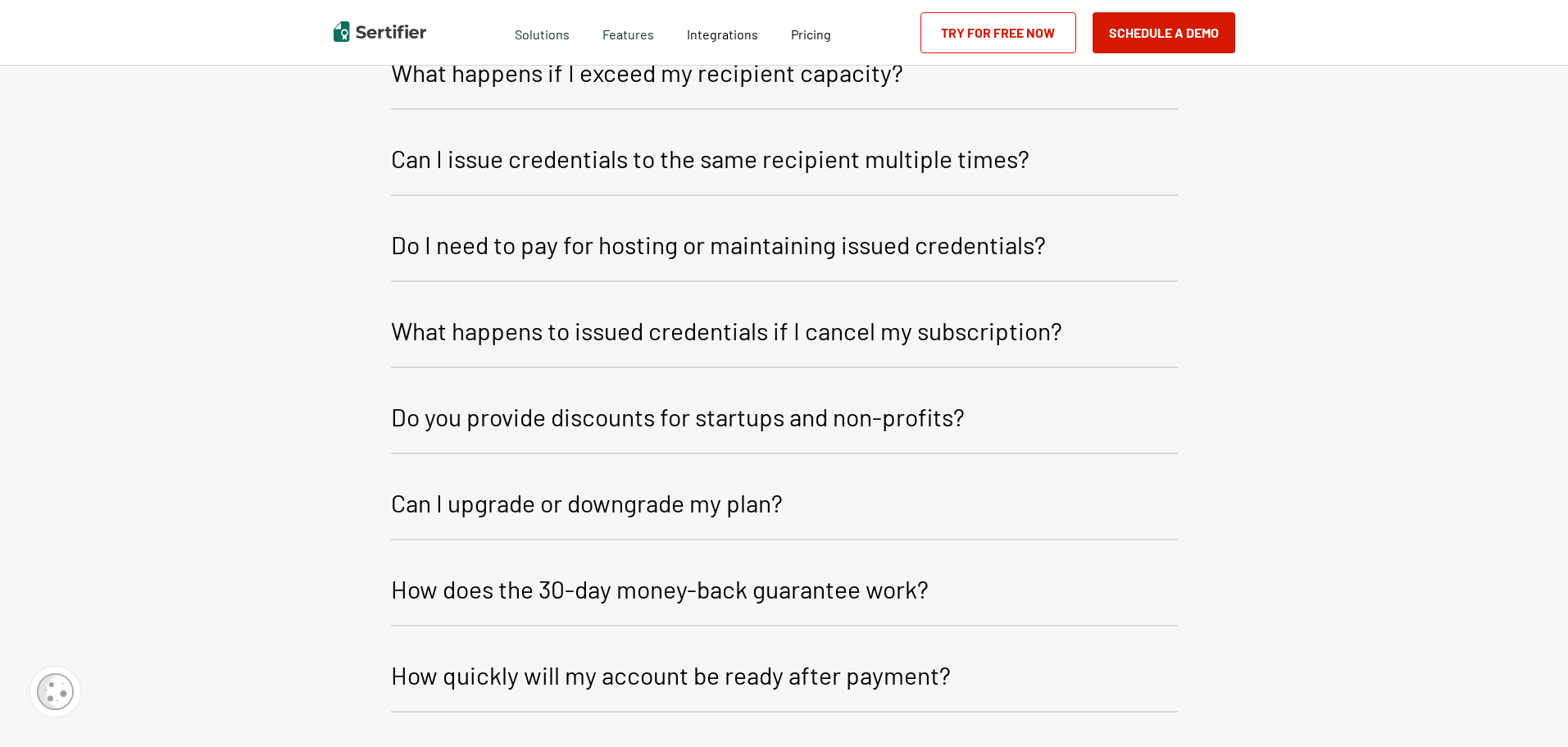
click at [1271, 458] on div "FAQ How are Sertifier's plans billed? Sertifier offers monthly and yearly billi…" at bounding box center [784, 552] width 1568 height 1844
click at [1299, 680] on div "FAQ How are Sertifier's plans billed? Sertifier offers monthly and yearly billi…" at bounding box center [784, 552] width 1568 height 1844
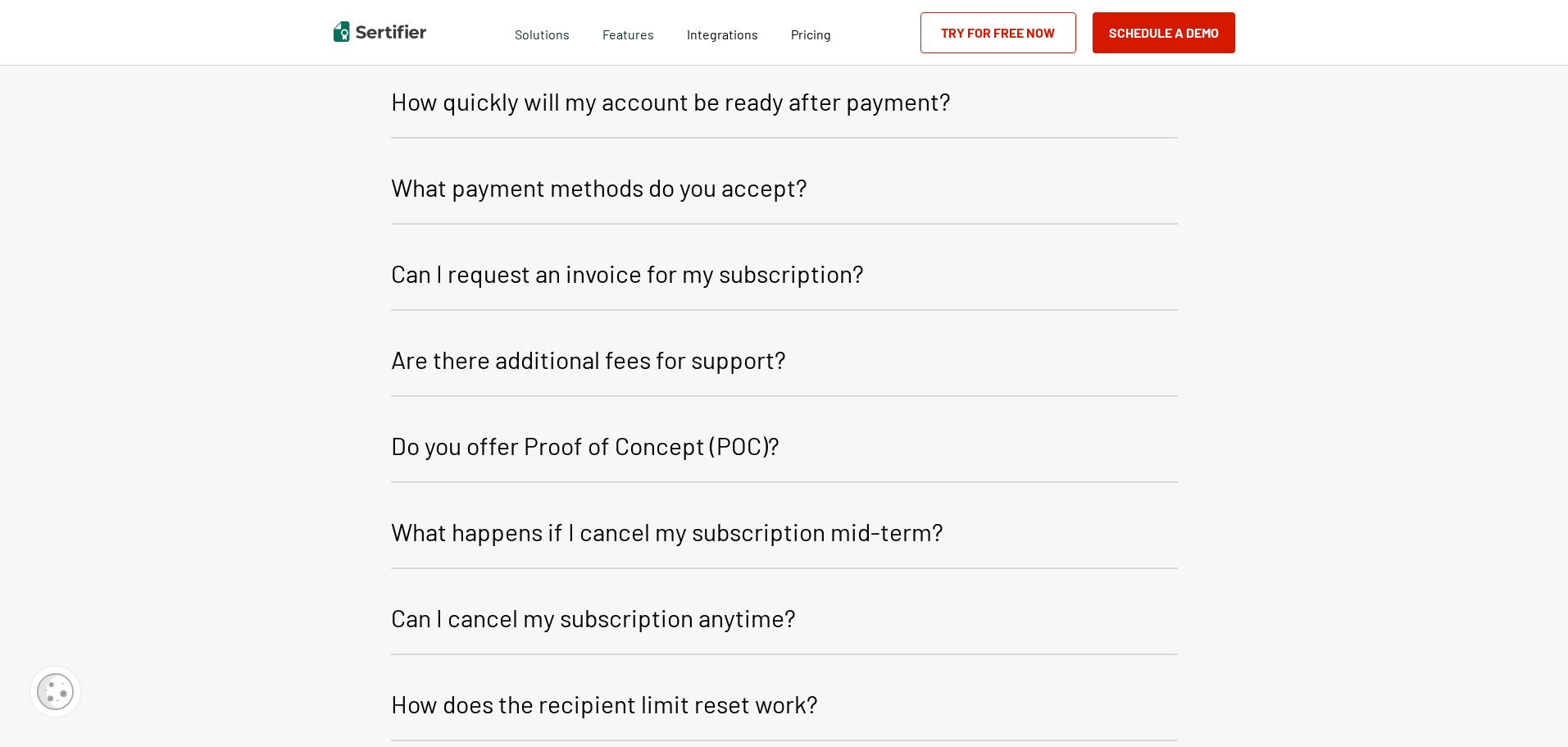
scroll to position [2541, 0]
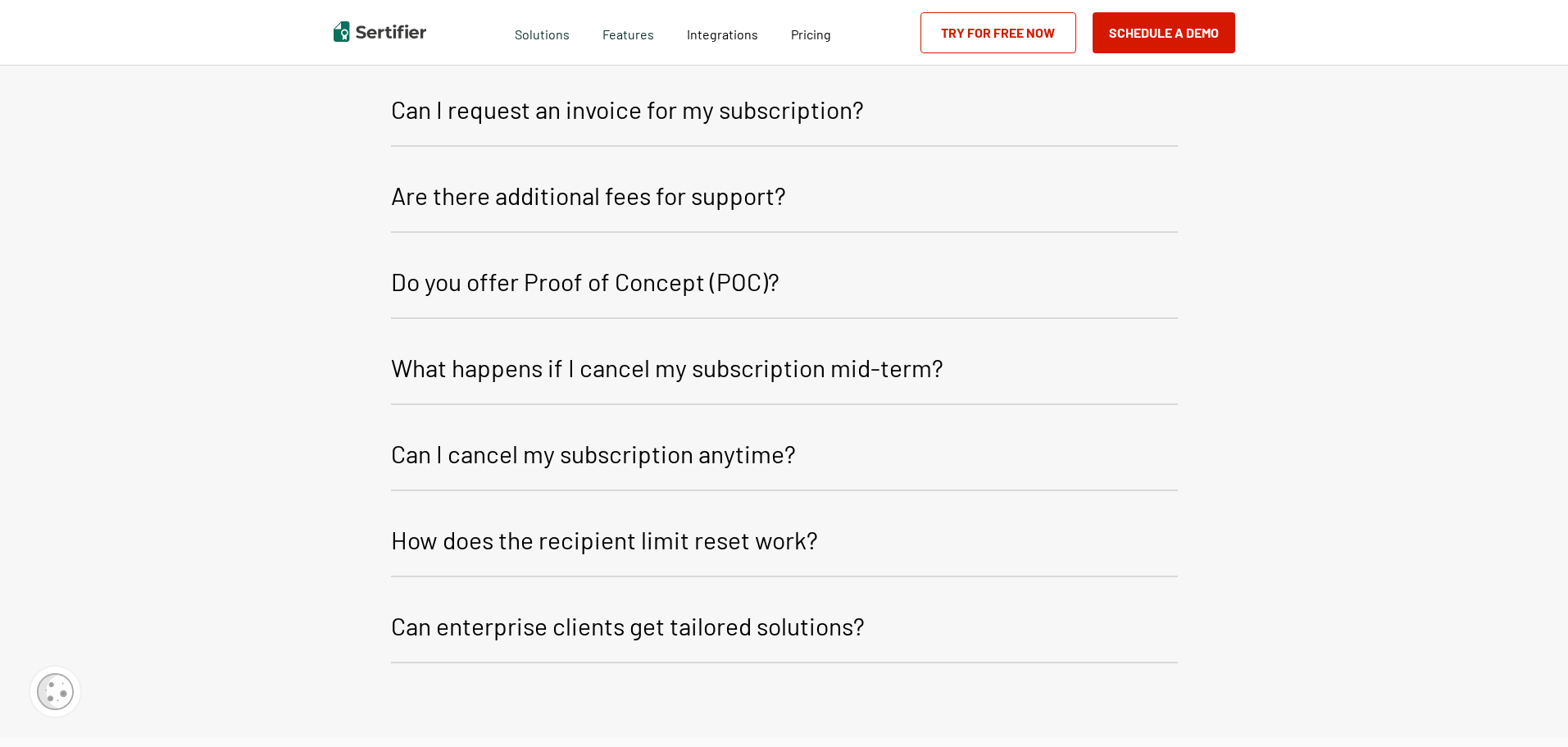
click at [668, 539] on button "How does the recipient limit reset work?" at bounding box center [784, 542] width 787 height 69
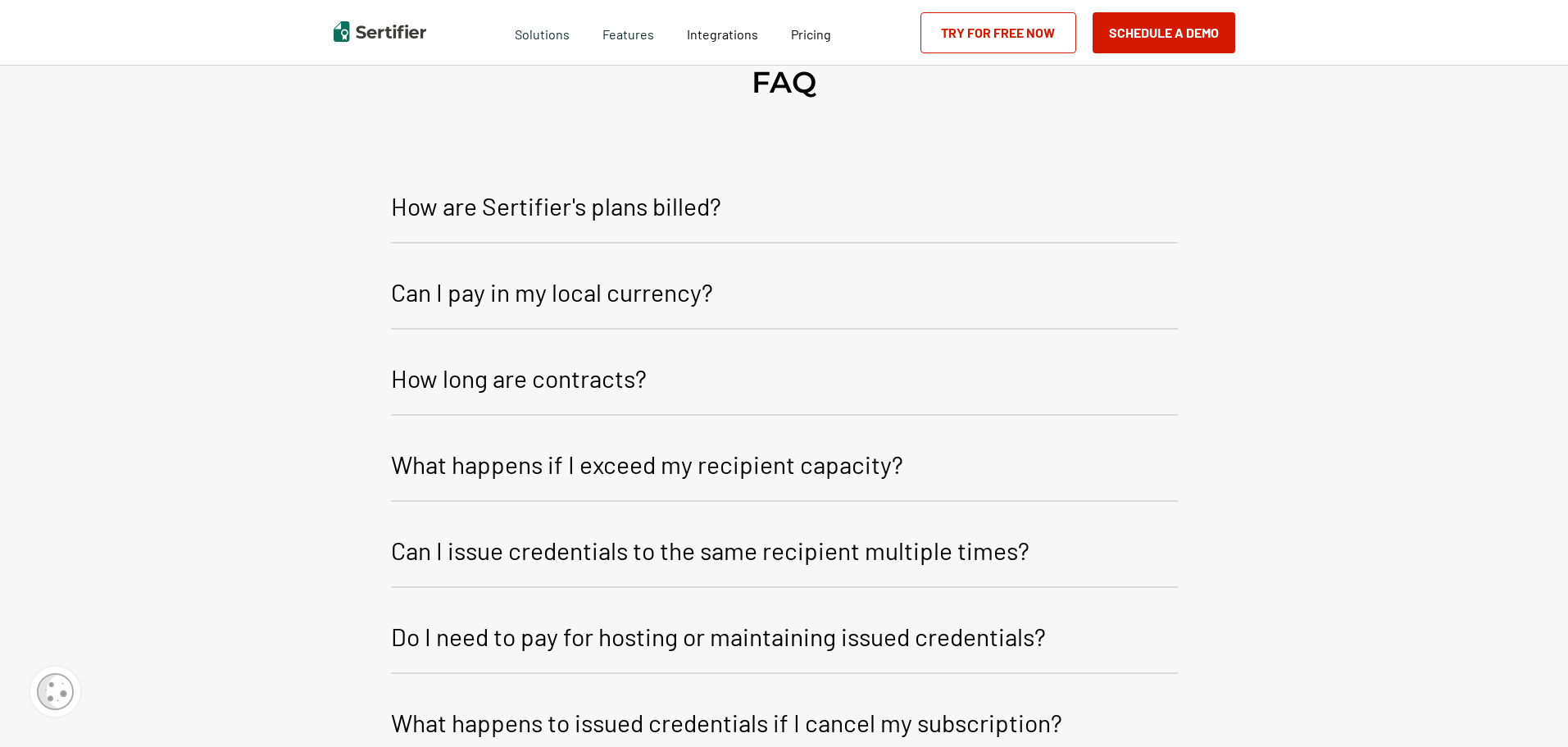
scroll to position [1066, 0]
